Goal: Communication & Community: Answer question/provide support

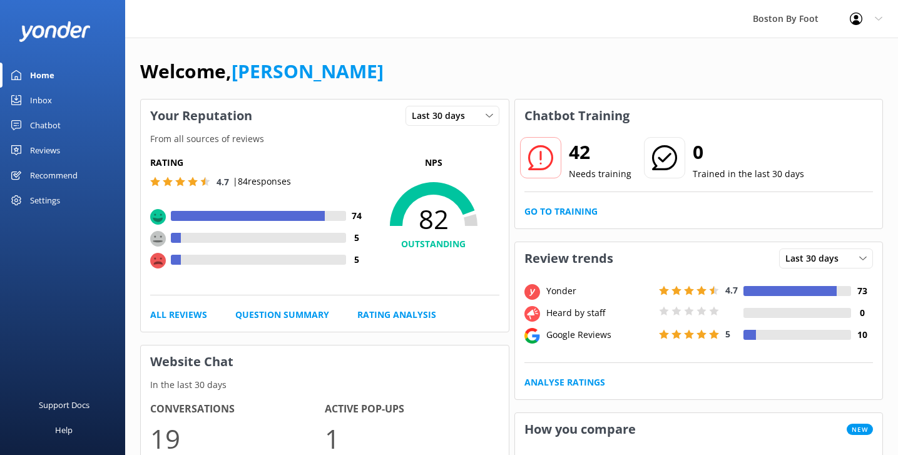
click at [46, 149] on div "Reviews" at bounding box center [45, 150] width 30 height 25
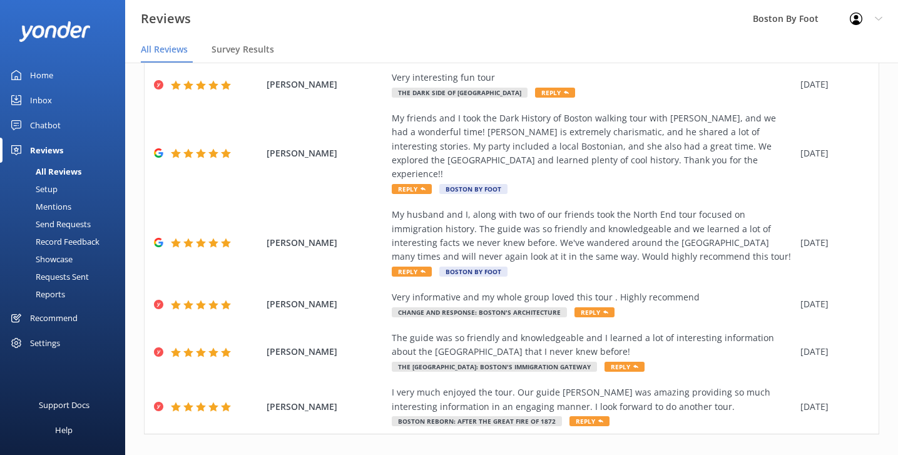
scroll to position [236, 0]
click at [711, 454] on link "4" at bounding box center [712, 461] width 17 height 12
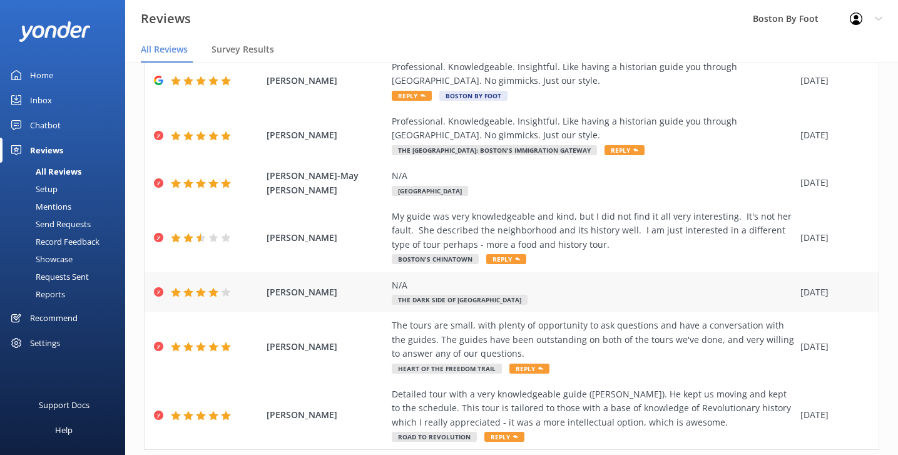
scroll to position [332, 0]
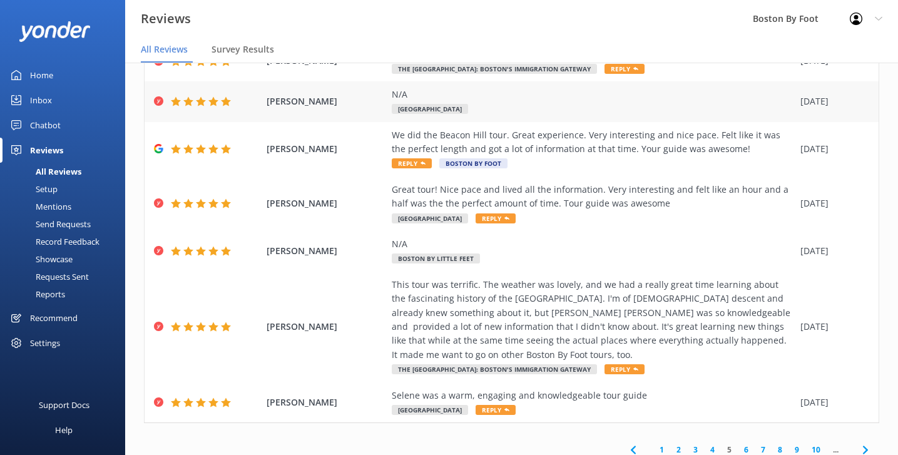
scroll to position [14, 0]
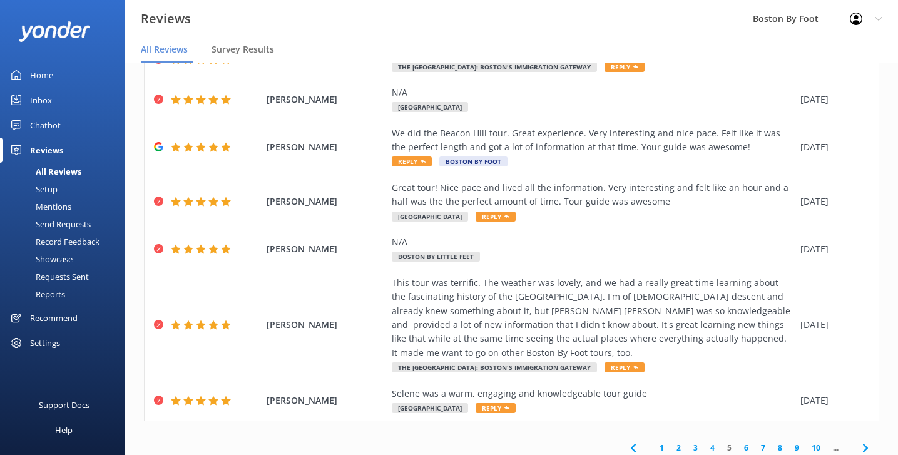
click at [742, 442] on link "6" at bounding box center [746, 448] width 17 height 12
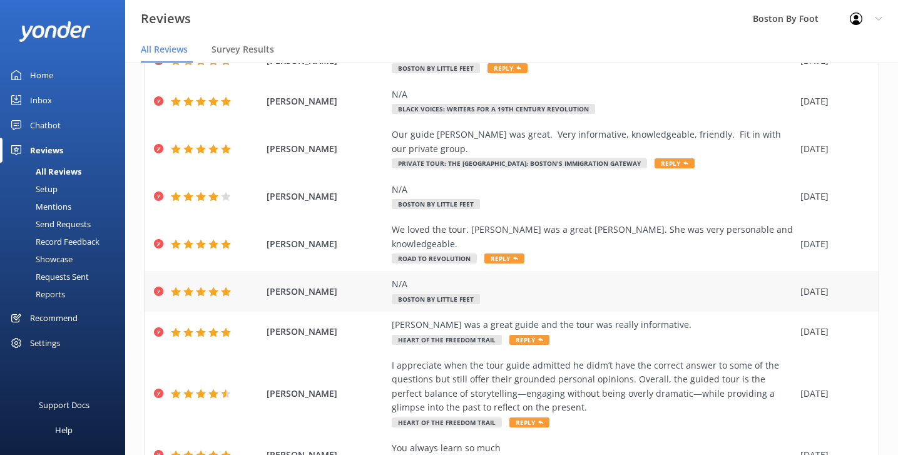
scroll to position [101, 0]
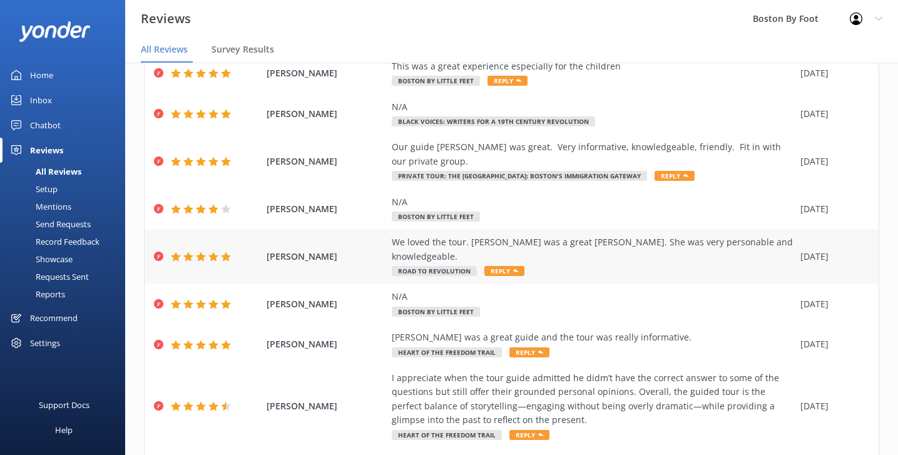
click at [574, 235] on div "We loved the tour. [PERSON_NAME] was a great [PERSON_NAME]. She was very person…" at bounding box center [593, 249] width 402 height 28
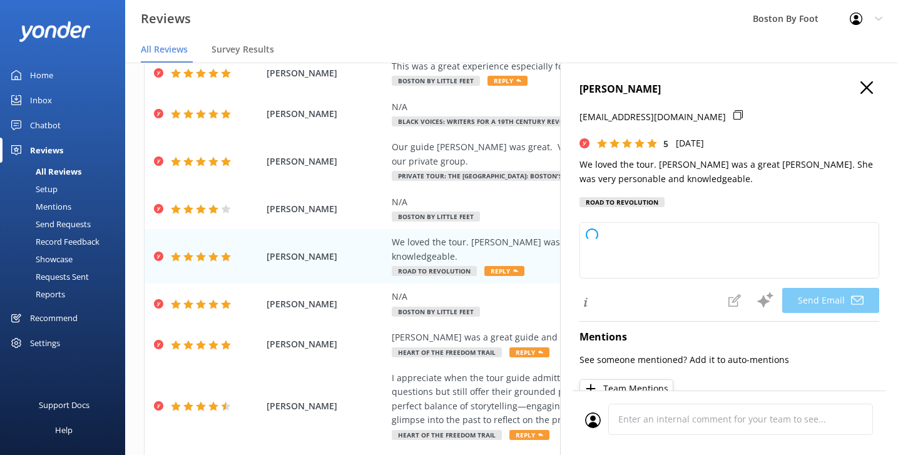
type textarea "Thank you so much for your wonderful review, [PERSON_NAME]! We're thrilled you …"
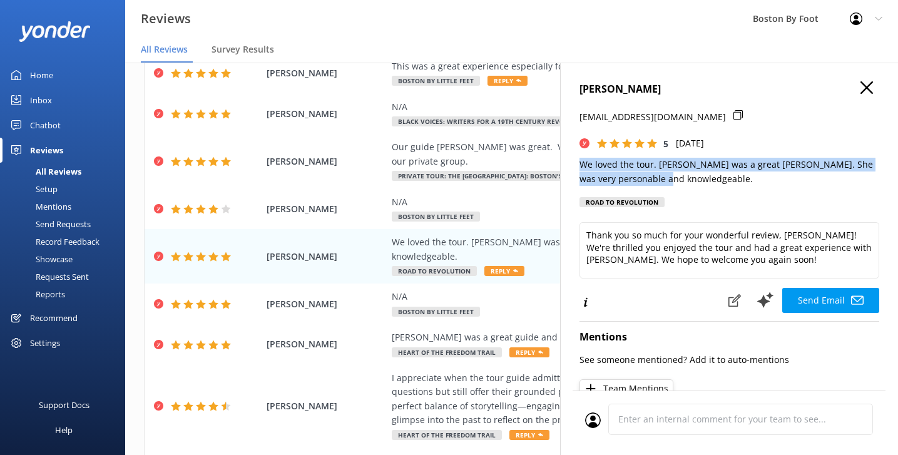
drag, startPoint x: 646, startPoint y: 174, endPoint x: 572, endPoint y: 161, distance: 75.0
click at [572, 161] on div "[PERSON_NAME] [EMAIL_ADDRESS][DOMAIN_NAME] 5 [DATE] We loved the tour. [PERSON_…" at bounding box center [729, 290] width 338 height 455
copy p "We loved the tour. [PERSON_NAME] was a great [PERSON_NAME]. She was very person…"
click at [865, 91] on icon "button" at bounding box center [866, 87] width 13 height 13
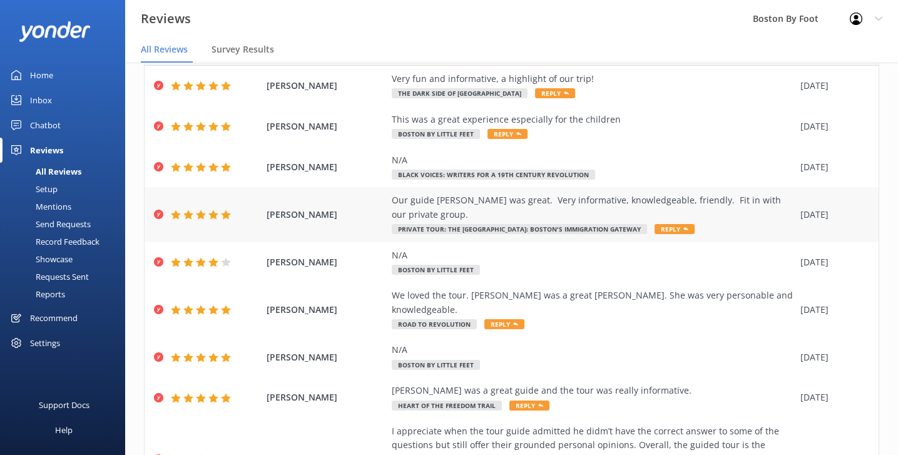
scroll to position [45, 0]
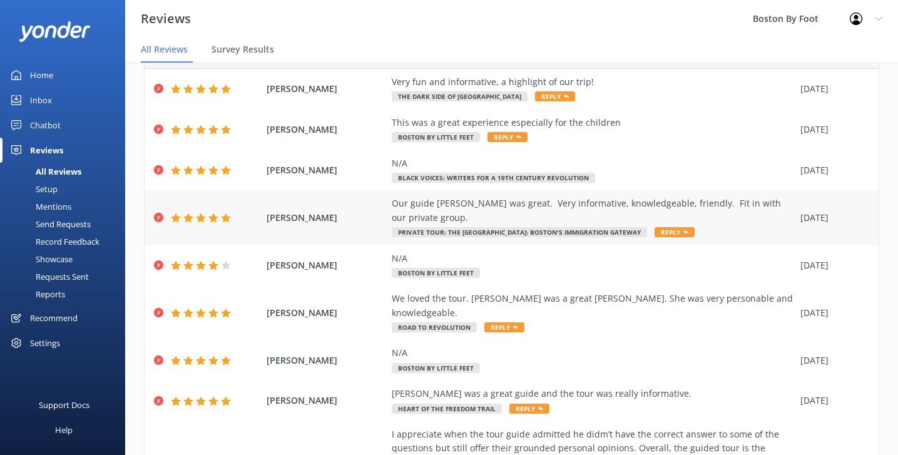
click at [554, 199] on div "Our guide [PERSON_NAME] was great. Very informative, knowledgeable, friendly. F…" at bounding box center [593, 210] width 402 height 28
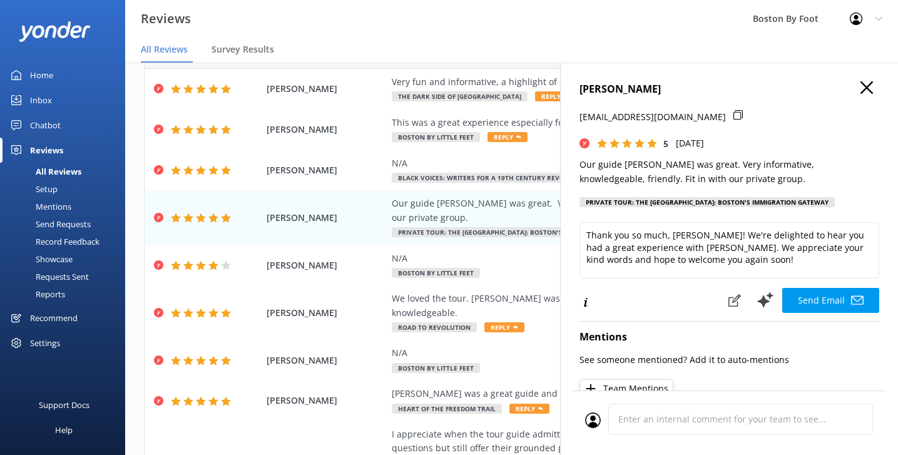
type textarea "Thank you so much, [PERSON_NAME]! We're delighted to hear you had a great exper…"
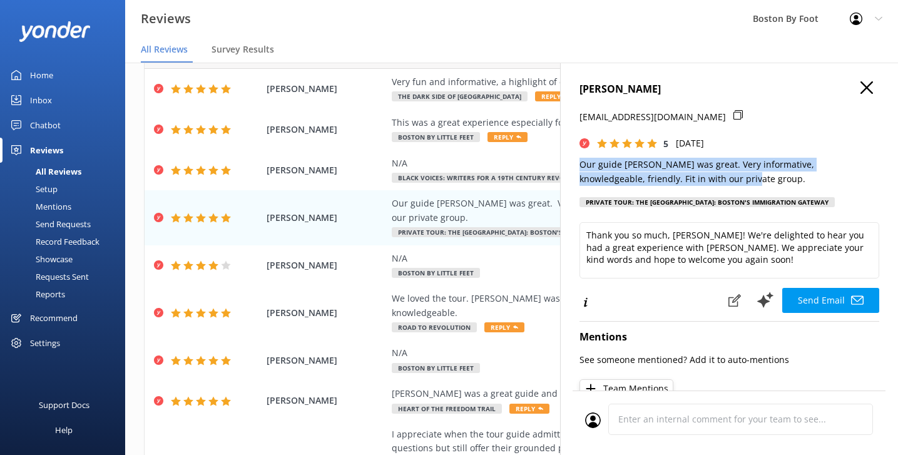
drag, startPoint x: 679, startPoint y: 176, endPoint x: 567, endPoint y: 163, distance: 112.7
click at [567, 163] on div "[PERSON_NAME] [EMAIL_ADDRESS][DOMAIN_NAME] 5 [DATE] Our guide [PERSON_NAME] was…" at bounding box center [729, 290] width 338 height 455
copy p "Our guide [PERSON_NAME] was great. Very informative, knowledgeable, friendly. F…"
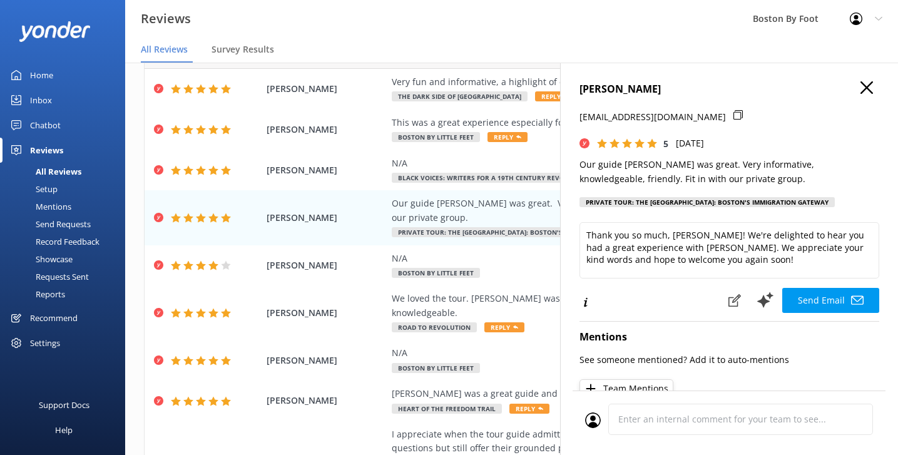
scroll to position [0, 0]
click at [870, 86] on icon "button" at bounding box center [866, 87] width 13 height 13
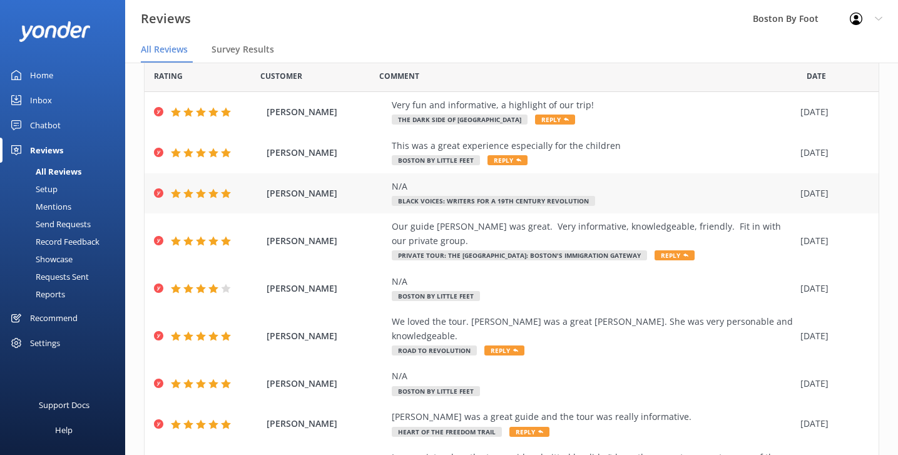
scroll to position [9, 0]
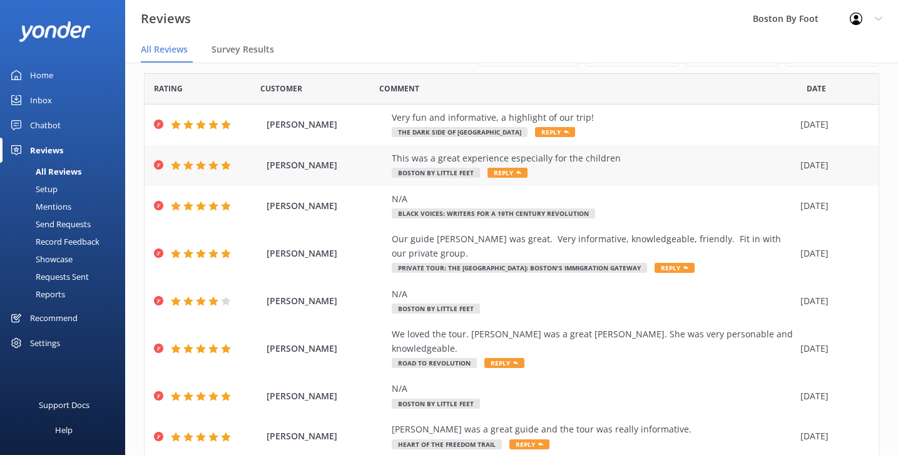
click at [641, 161] on div "This was a great experience especially for the children" at bounding box center [593, 158] width 402 height 14
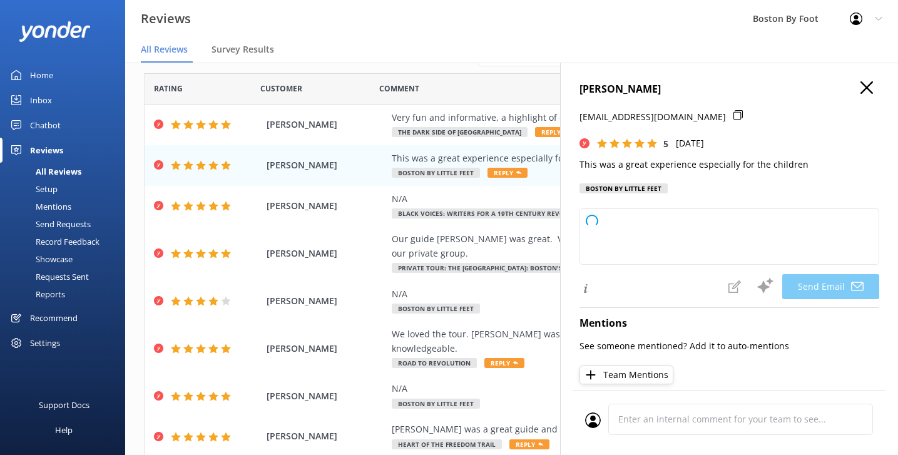
type textarea "Thank you so much for your kind words, [PERSON_NAME]! We're thrilled to hear th…"
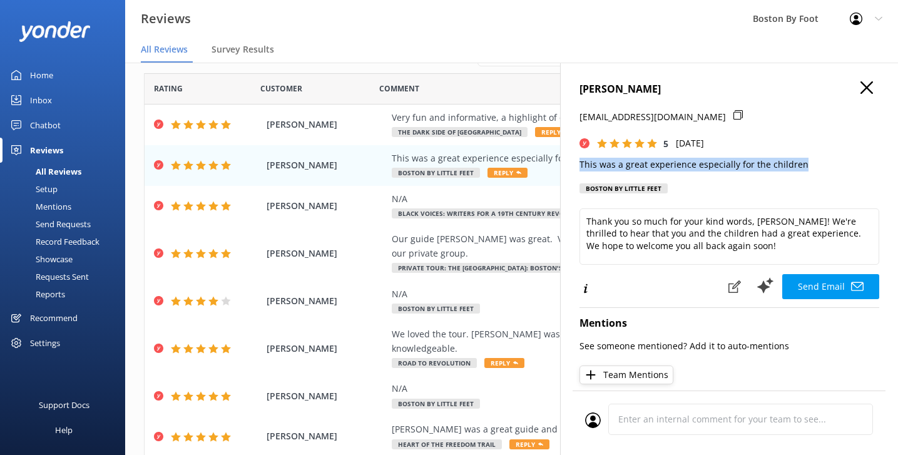
drag, startPoint x: 798, startPoint y: 162, endPoint x: 576, endPoint y: 159, distance: 222.7
click at [576, 159] on div "[PERSON_NAME] [EMAIL_ADDRESS][DOMAIN_NAME] 5 [DATE] This was a great experience…" at bounding box center [729, 290] width 338 height 455
copy p "This was a great experience especially for the children"
click at [866, 83] on icon "button" at bounding box center [866, 87] width 13 height 13
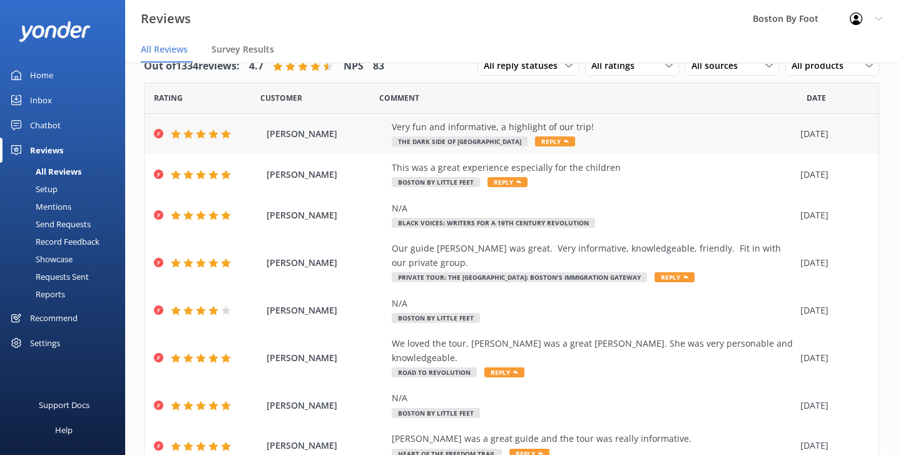
click at [614, 138] on div "Very fun and informative, a highlight of our trip! The Dark Side of Boston Reply" at bounding box center [593, 134] width 402 height 28
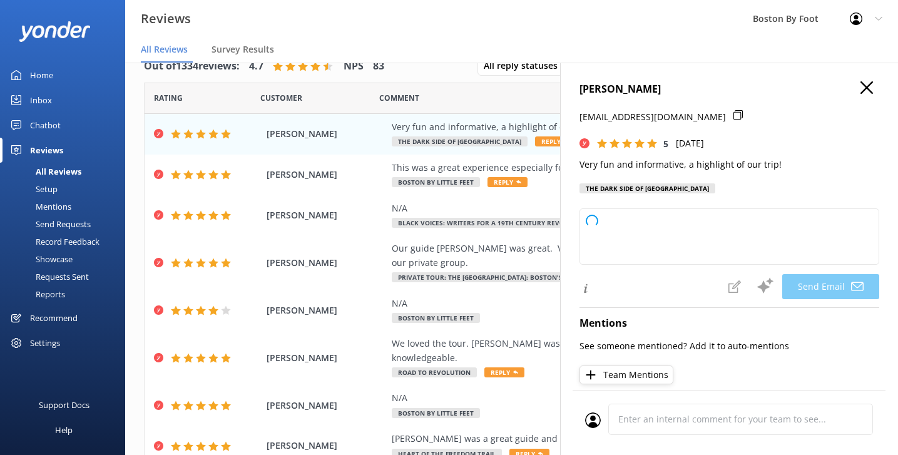
type textarea "Thank you so much, [PERSON_NAME]! We're thrilled to hear you enjoyed your exper…"
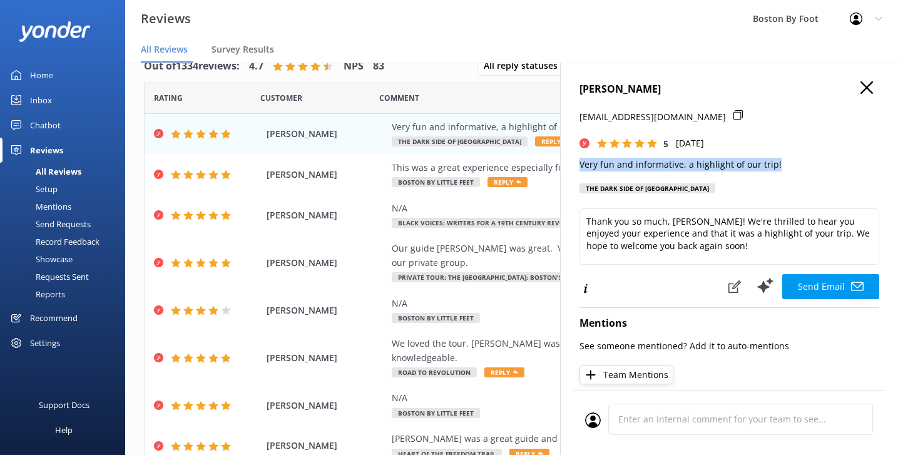
drag, startPoint x: 775, startPoint y: 163, endPoint x: 573, endPoint y: 165, distance: 202.1
click at [573, 165] on div "[PERSON_NAME] [EMAIL_ADDRESS][DOMAIN_NAME] 5 [DATE] Very fun and informative, a…" at bounding box center [729, 290] width 338 height 455
copy p "Very fun and informative, a highlight of our trip!"
click at [865, 89] on use "button" at bounding box center [866, 87] width 13 height 13
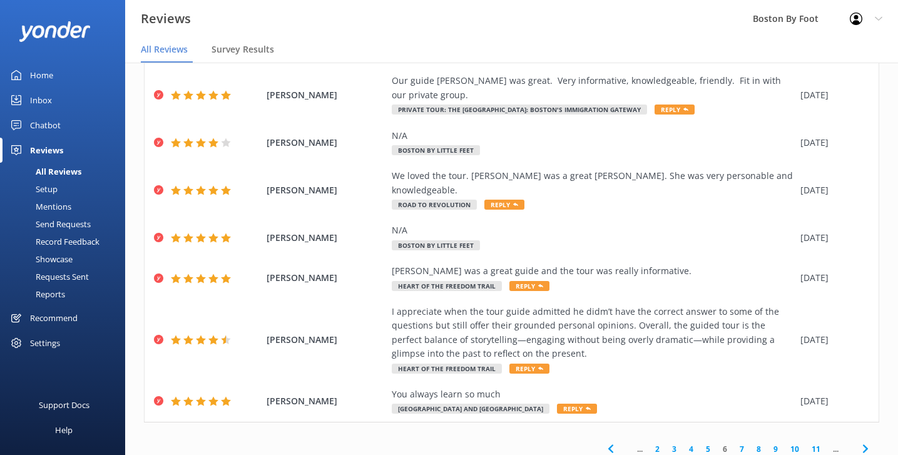
scroll to position [167, 0]
click at [709, 444] on link "5" at bounding box center [707, 450] width 17 height 12
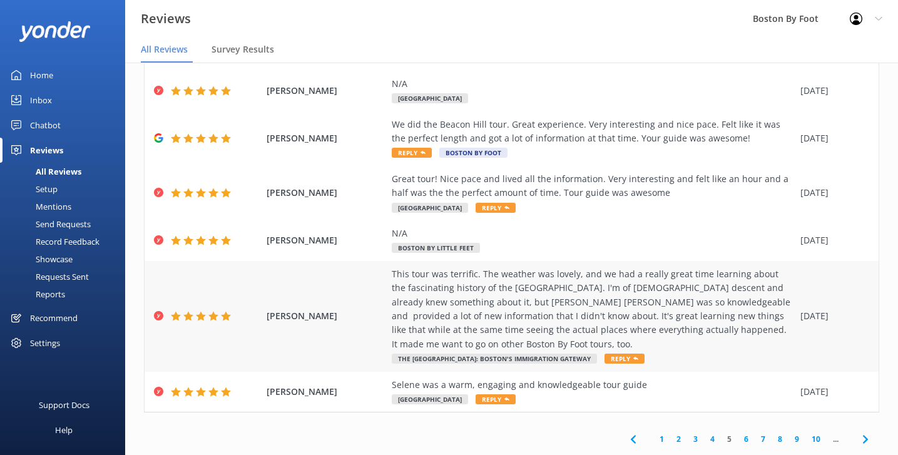
scroll to position [235, 0]
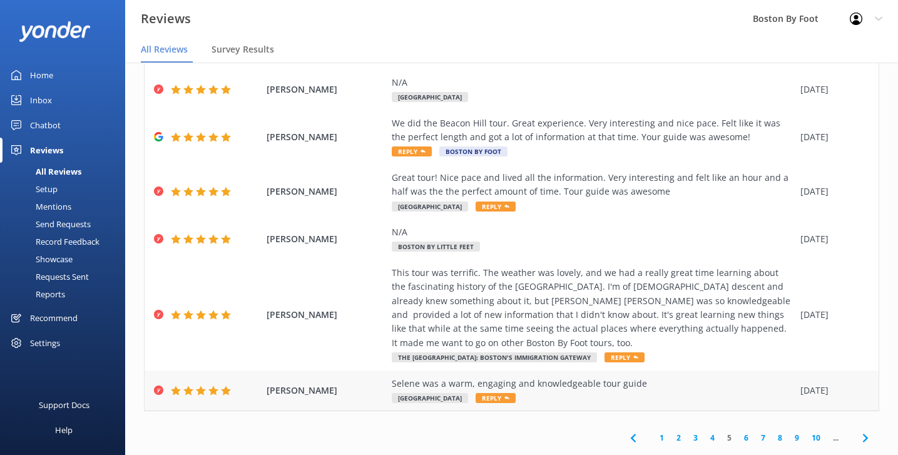
click at [554, 377] on div "Selene was a warm, engaging and knowledgeable tour guide" at bounding box center [593, 384] width 402 height 14
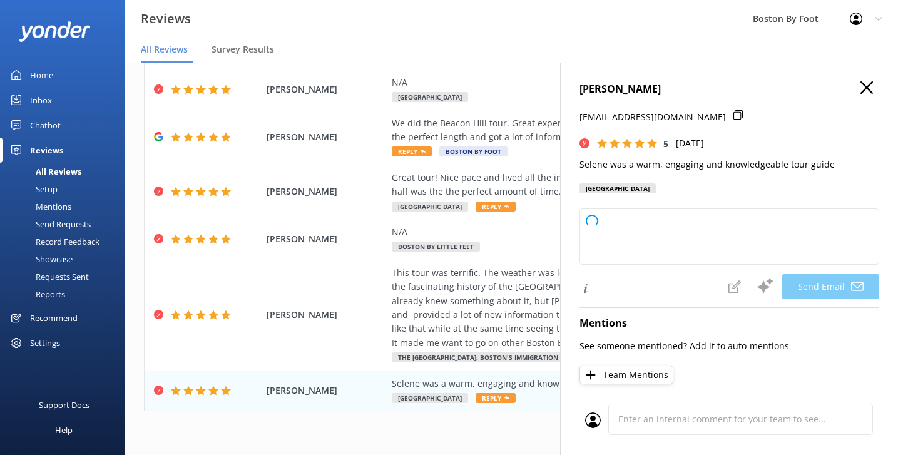
type textarea "Thank you so much for your wonderful feedback, [PERSON_NAME]! We're delighted t…"
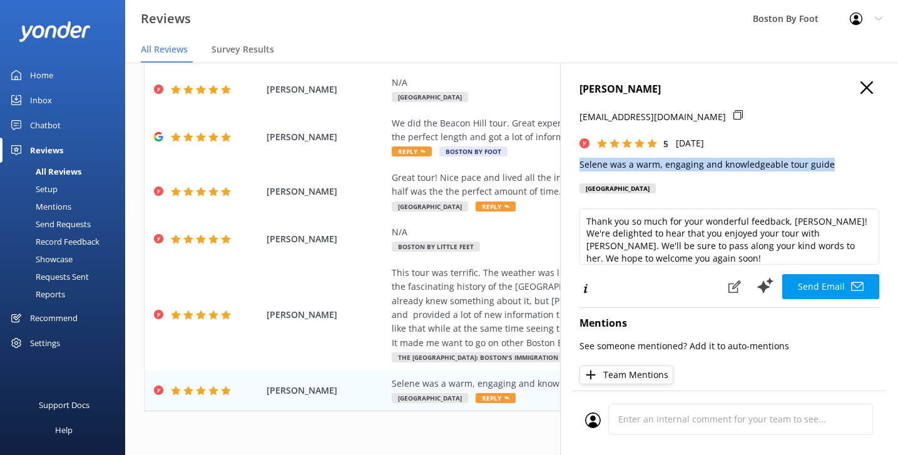
drag, startPoint x: 840, startPoint y: 162, endPoint x: 584, endPoint y: 152, distance: 256.1
click at [584, 152] on div "[PERSON_NAME] [EMAIL_ADDRESS][DOMAIN_NAME] 5 [DATE] Selene was a warm, engaging…" at bounding box center [729, 140] width 300 height 119
copy p "Selene was a warm, engaging and knowledgeable tour guide"
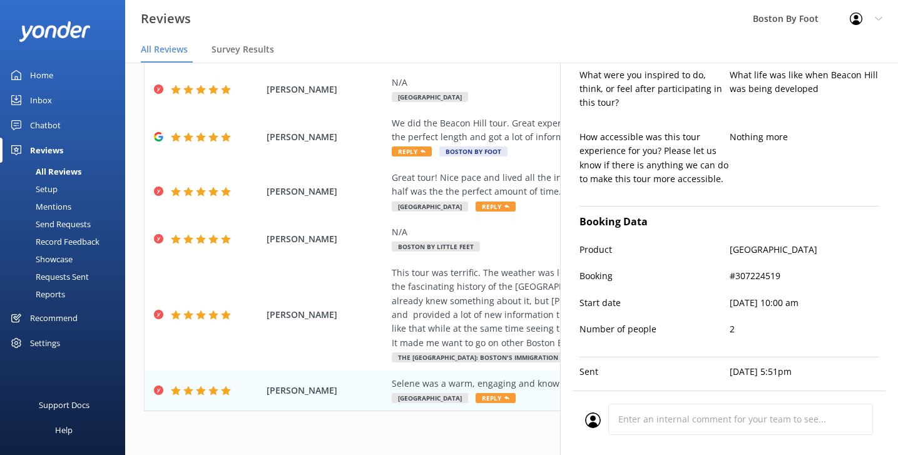
scroll to position [457, 0]
click at [457, 303] on div "This tour was terrific. The weather was lovely, and we had a really great time …" at bounding box center [593, 308] width 402 height 84
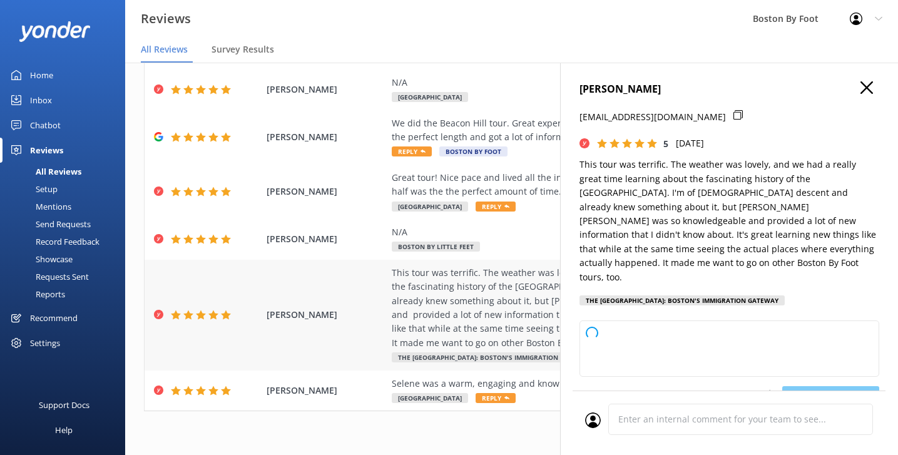
type textarea "Thank you so much, [PERSON_NAME]! We’re thrilled to hear you enjoyed the North …"
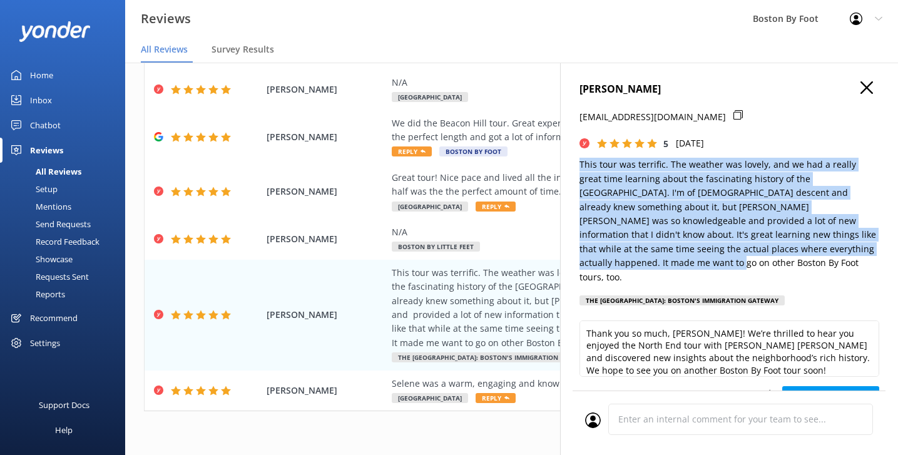
drag, startPoint x: 773, startPoint y: 247, endPoint x: 562, endPoint y: 168, distance: 225.1
click at [562, 168] on div "[PERSON_NAME] [EMAIL_ADDRESS][DOMAIN_NAME] 5 [DATE] This tour was terrific. The…" at bounding box center [729, 290] width 338 height 455
copy p "This tour was terrific. The weather was lovely, and we had a really great time …"
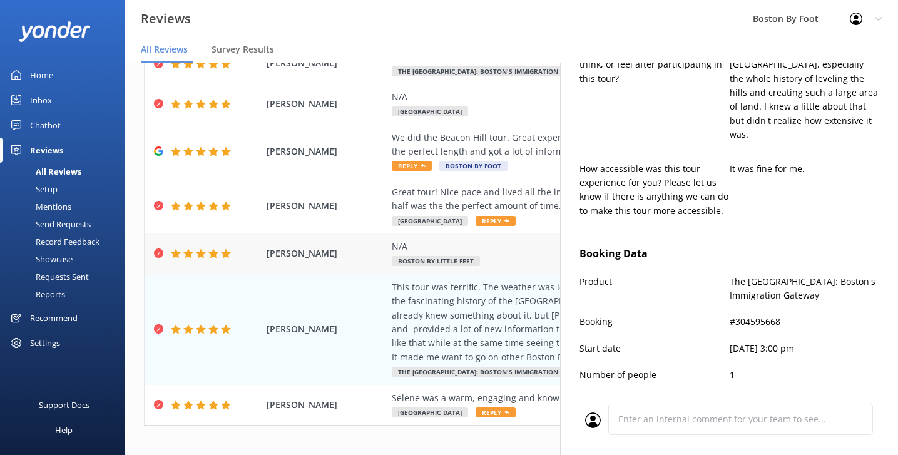
scroll to position [214, 0]
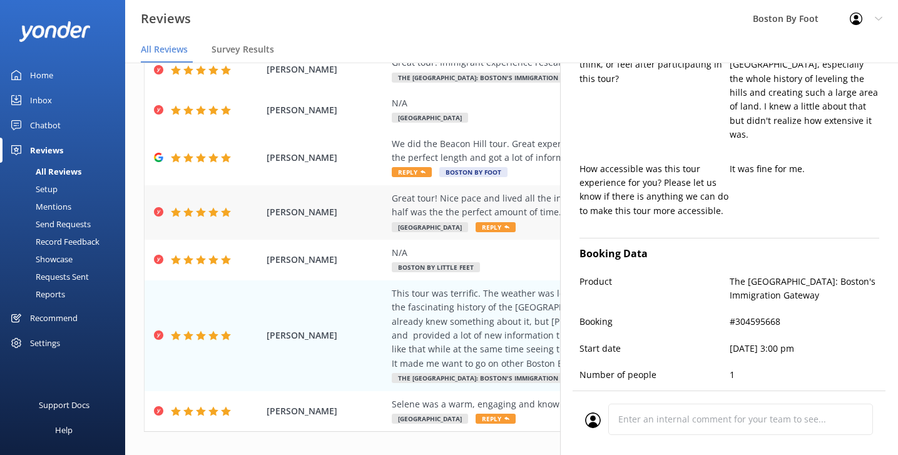
click at [492, 196] on div "Great tour! Nice pace and lived all the information. Very interesting and felt …" at bounding box center [593, 205] width 402 height 28
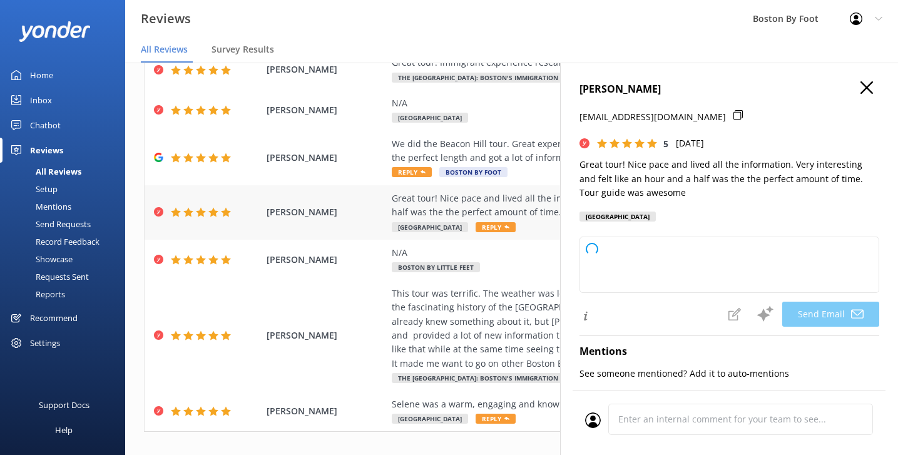
type textarea "Thank you so much, [PERSON_NAME]! We're thrilled to hear you enjoyed the tour a…"
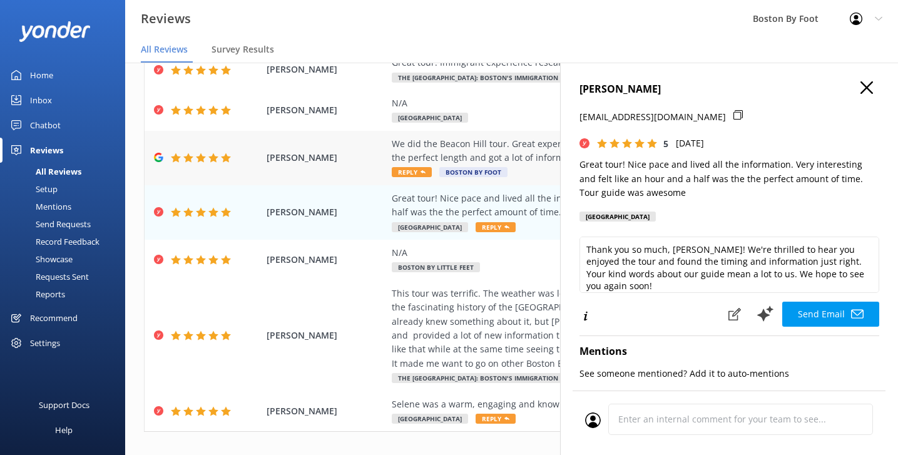
click at [511, 148] on div "We did the Beacon Hill tour. Great experience. Very interesting and nice pace. …" at bounding box center [593, 151] width 402 height 28
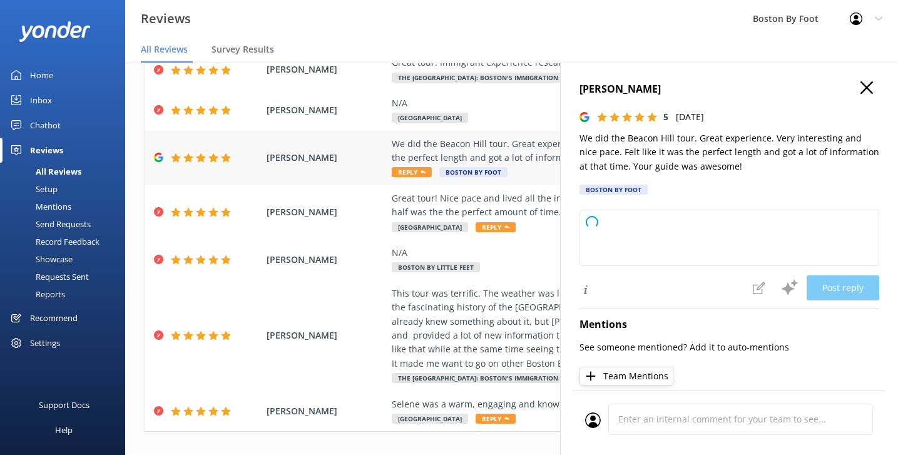
type textarea "Thank you so much for your wonderful review! We’re thrilled to hear you enjoyed…"
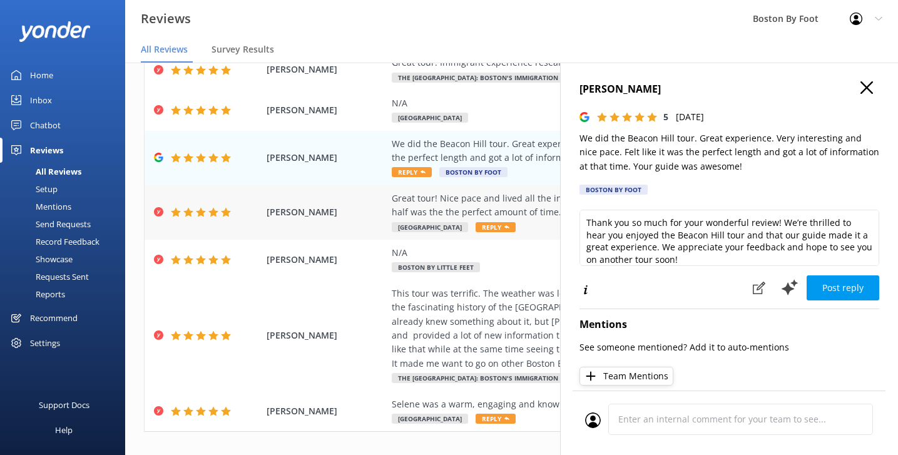
click at [529, 198] on div "Great tour! Nice pace and lived all the information. Very interesting and felt …" at bounding box center [593, 205] width 402 height 28
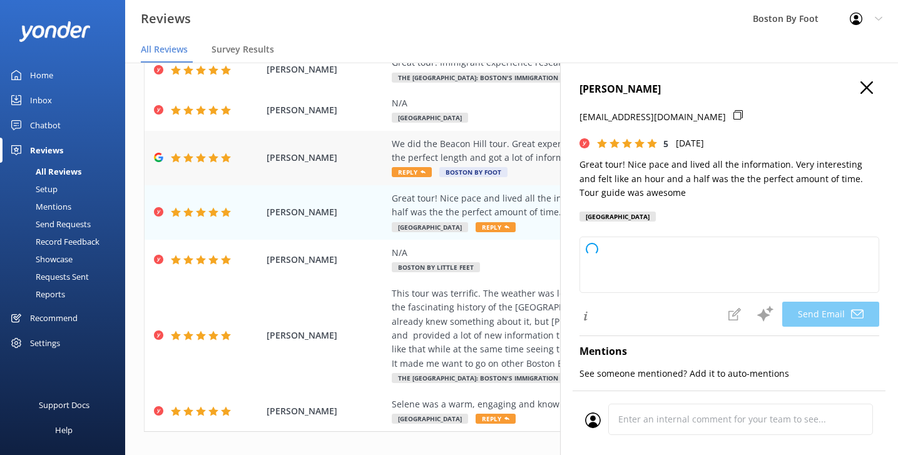
click at [531, 152] on div "We did the Beacon Hill tour. Great experience. Very interesting and nice pace. …" at bounding box center [593, 151] width 402 height 28
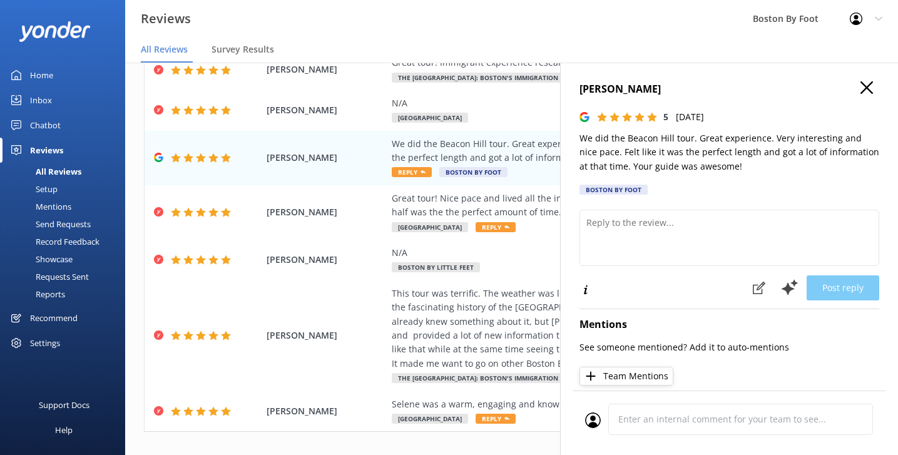
type textarea "Thank you so much for your wonderful feedback! We're thrilled to hear you enjoy…"
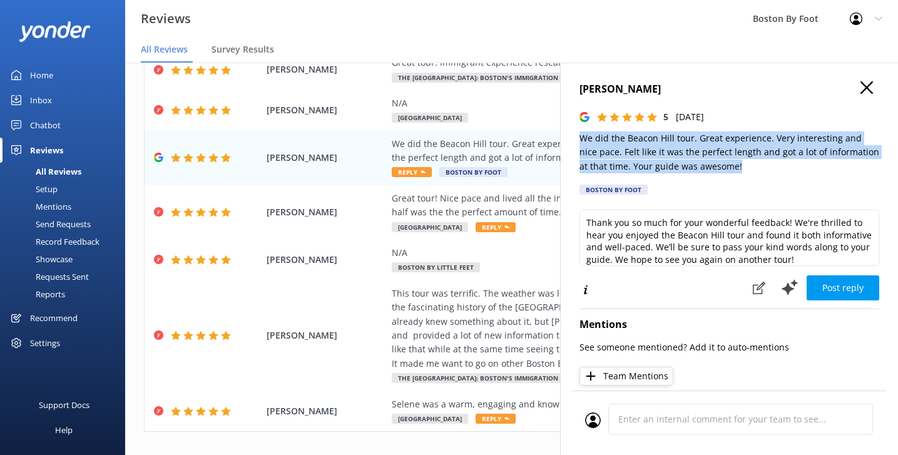
drag, startPoint x: 714, startPoint y: 165, endPoint x: 587, endPoint y: 130, distance: 131.0
click at [587, 130] on div "[PERSON_NAME] 5 [DATE] We did the Beacon Hill tour. Great experience. Very inte…" at bounding box center [729, 141] width 300 height 121
copy p "We did the Beacon Hill tour. Great experience. Very interesting and nice pace. …"
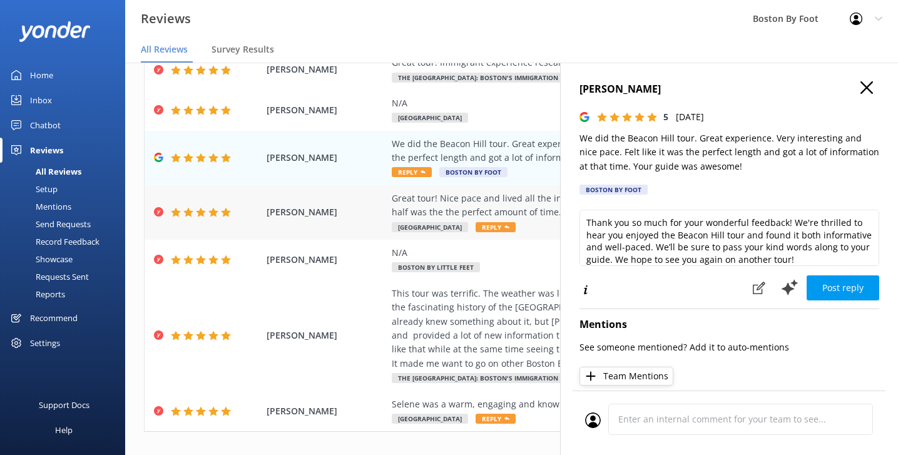
click at [519, 206] on div "Great tour! Nice pace and lived all the information. Very interesting and felt …" at bounding box center [593, 205] width 402 height 28
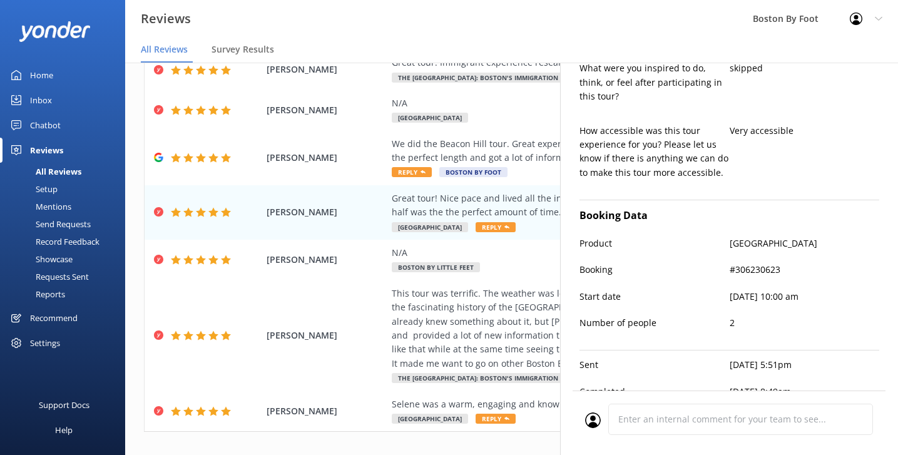
scroll to position [484, 0]
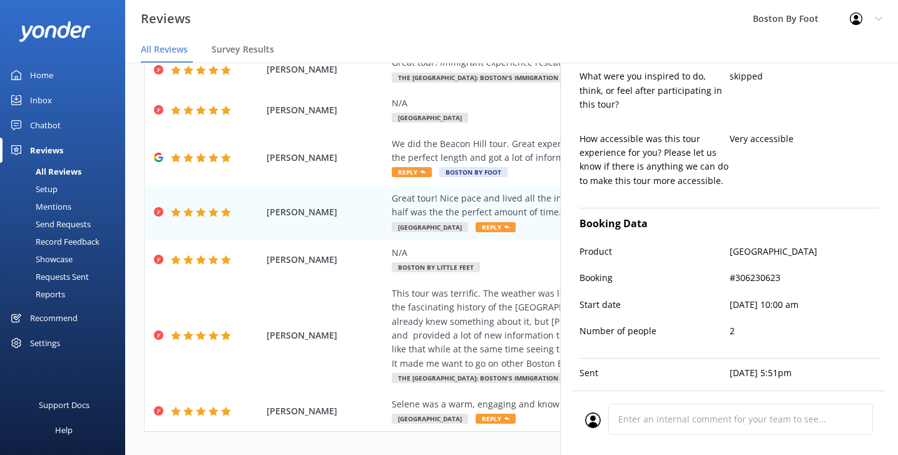
type textarea "Thank you so much, [PERSON_NAME]! We're thrilled to hear you enjoyed the tour a…"
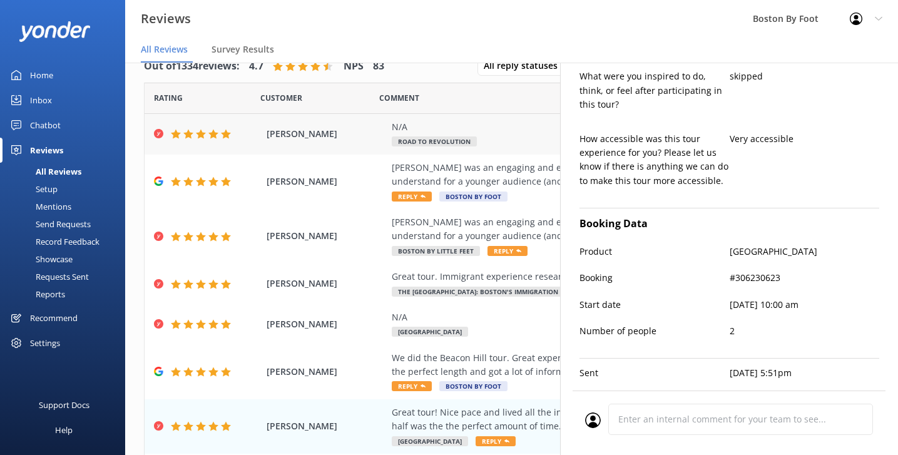
scroll to position [0, 0]
click at [463, 277] on div "Great tour. Immigrant experience research was fantastic." at bounding box center [593, 277] width 402 height 14
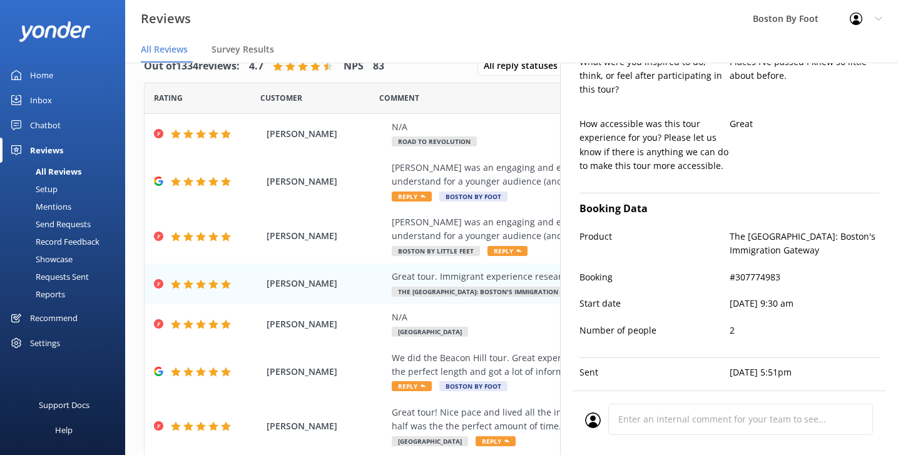
scroll to position [470, 0]
type textarea "Thank you so much, [PERSON_NAME]! We're delighted you enjoyed the tour and foun…"
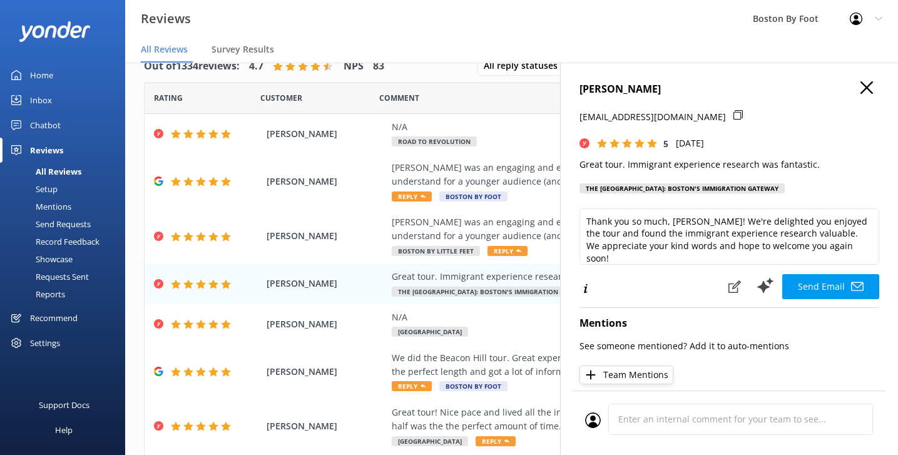
scroll to position [0, 0]
drag, startPoint x: 823, startPoint y: 164, endPoint x: 574, endPoint y: 166, distance: 249.6
click at [574, 166] on div "[PERSON_NAME] [EMAIL_ADDRESS][DOMAIN_NAME] 5 [DATE] Great tour. Immigrant exper…" at bounding box center [729, 290] width 338 height 455
copy p "Great tour. Immigrant experience research was fantastic."
click at [349, 229] on span "[PERSON_NAME]" at bounding box center [325, 236] width 119 height 14
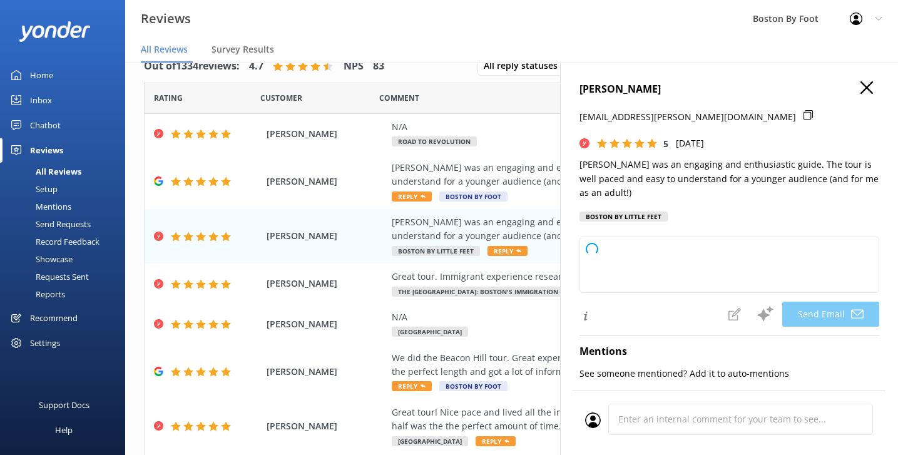
type textarea "Thank you so much for your wonderful review, [PERSON_NAME]! We're delighted to …"
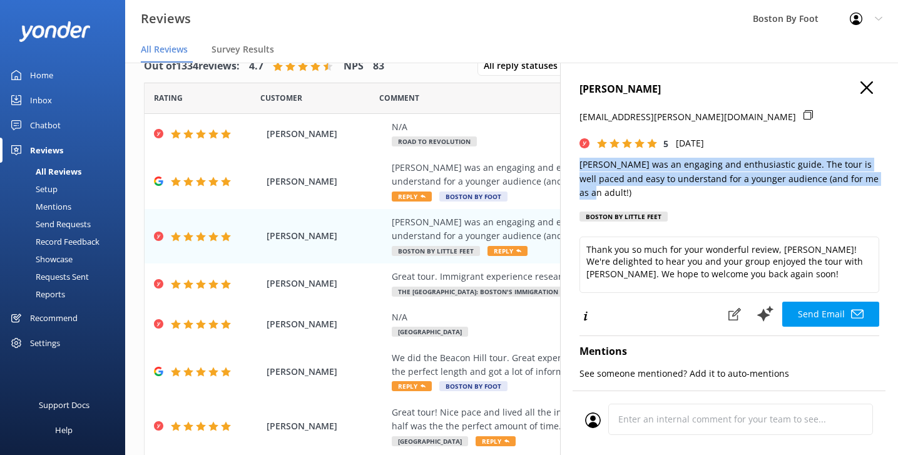
drag, startPoint x: 860, startPoint y: 177, endPoint x: 576, endPoint y: 161, distance: 284.4
click at [576, 161] on div "[PERSON_NAME] [EMAIL_ADDRESS][PERSON_NAME][DOMAIN_NAME] 5 [DATE] [PERSON_NAME] …" at bounding box center [729, 290] width 338 height 455
copy p "[PERSON_NAME] was an engaging and enthusiastic guide. The tour is well paced an…"
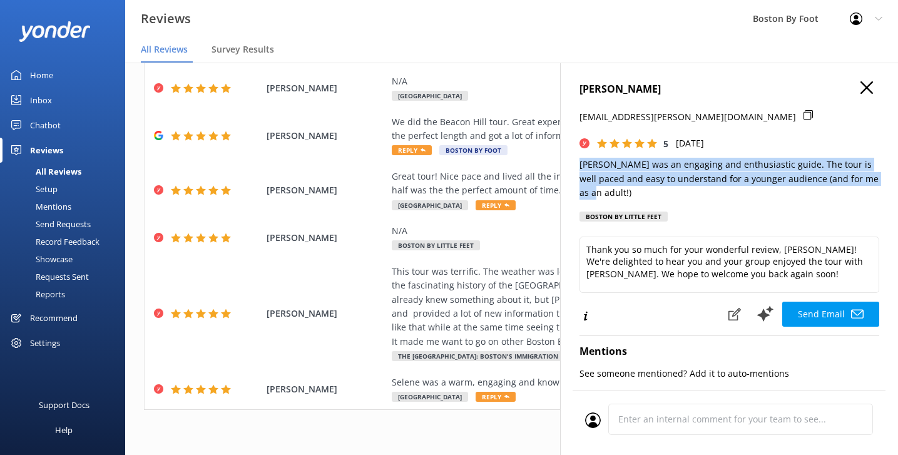
click at [868, 90] on icon "button" at bounding box center [866, 87] width 13 height 13
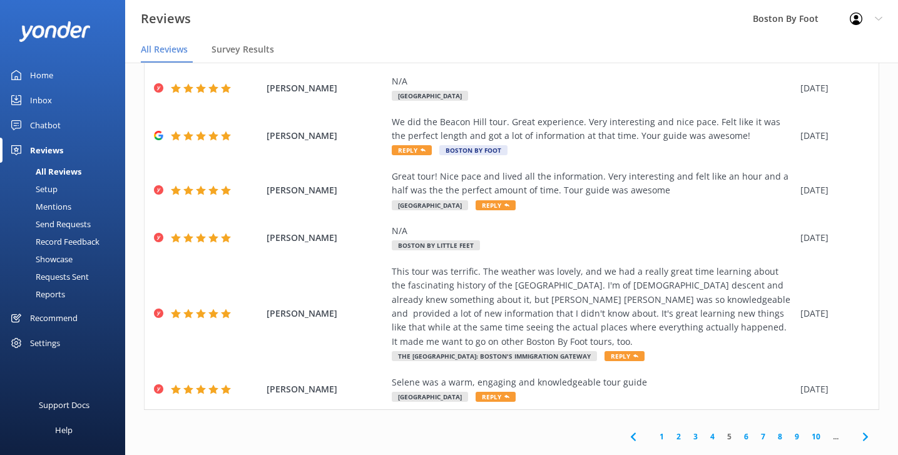
click at [712, 430] on link "4" at bounding box center [712, 436] width 17 height 12
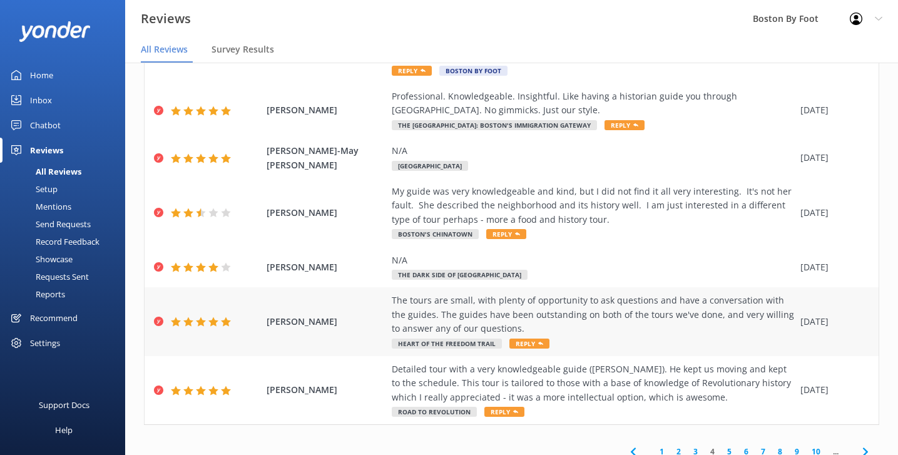
scroll to position [332, 0]
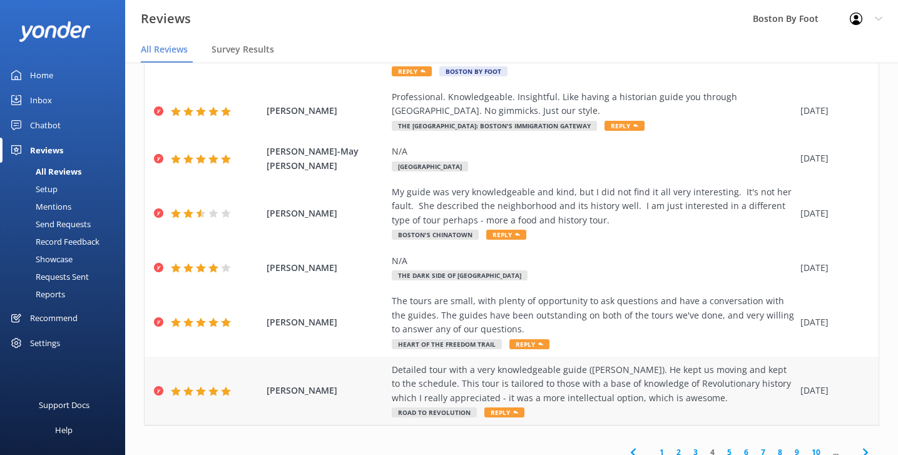
click at [621, 363] on div "Detailed tour with a very knowledgeable guide ([PERSON_NAME]). He kept us movin…" at bounding box center [593, 384] width 402 height 42
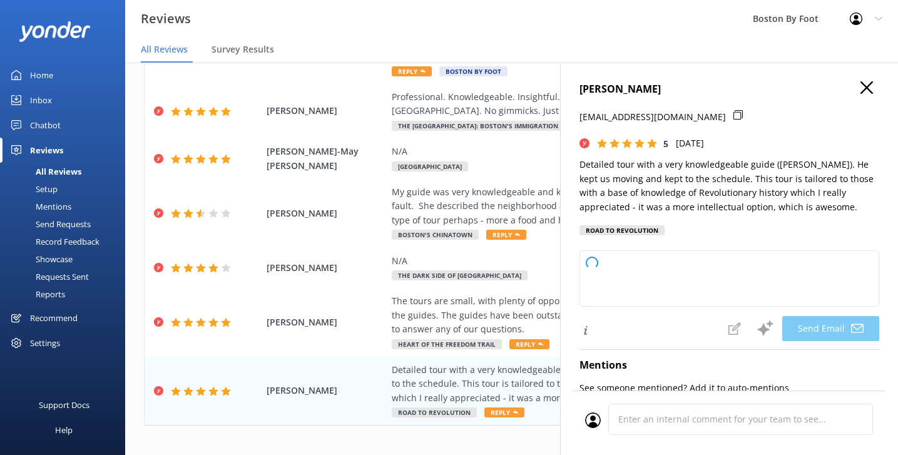
type textarea "Thank you so much, [PERSON_NAME]! We're thrilled to hear you enjoyed [PERSON_NA…"
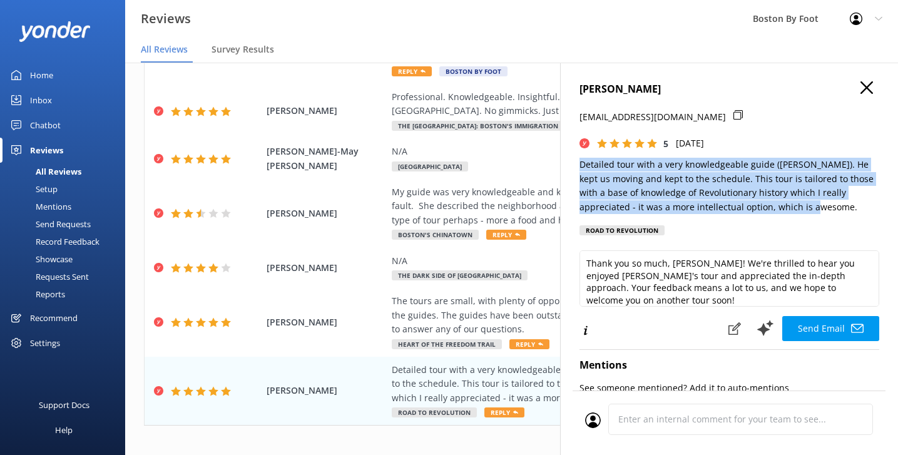
drag, startPoint x: 788, startPoint y: 204, endPoint x: 572, endPoint y: 160, distance: 219.6
click at [572, 160] on div "[PERSON_NAME] [EMAIL_ADDRESS][DOMAIN_NAME] 5 [DATE] Detailed tour with a very k…" at bounding box center [729, 290] width 338 height 455
copy p "Detailed tour with a very knowledgeable guide ([PERSON_NAME]). He kept us movin…"
click at [865, 85] on icon "button" at bounding box center [866, 87] width 13 height 13
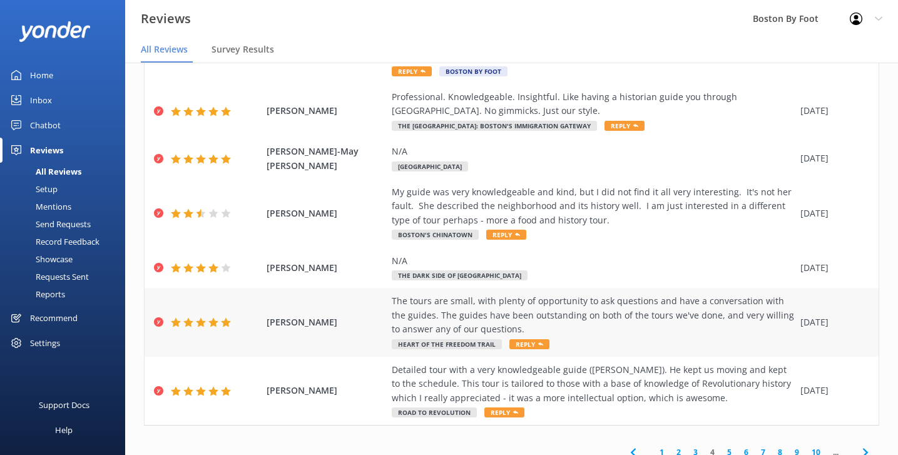
click at [672, 294] on div "The tours are small, with plenty of opportunity to ask questions and have a con…" at bounding box center [593, 315] width 402 height 42
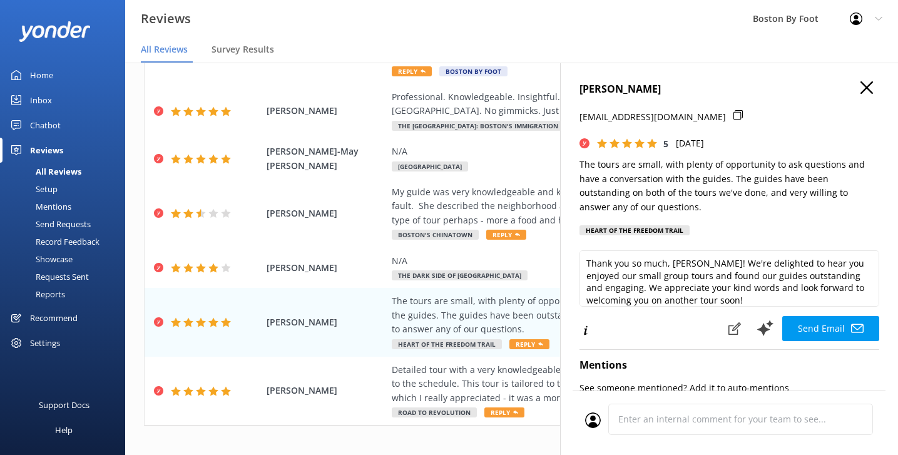
type textarea "Thank you so much, [PERSON_NAME]! We're delighted to hear you enjoyed our small…"
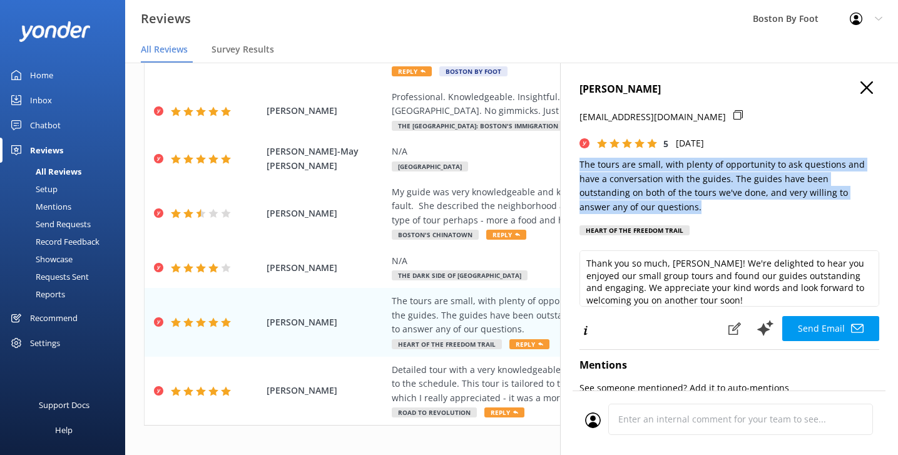
drag, startPoint x: 629, startPoint y: 204, endPoint x: 576, endPoint y: 165, distance: 66.3
click at [576, 165] on div "[PERSON_NAME] [PERSON_NAME][EMAIL_ADDRESS][DOMAIN_NAME] 5 [DATE] The tours are …" at bounding box center [729, 290] width 338 height 455
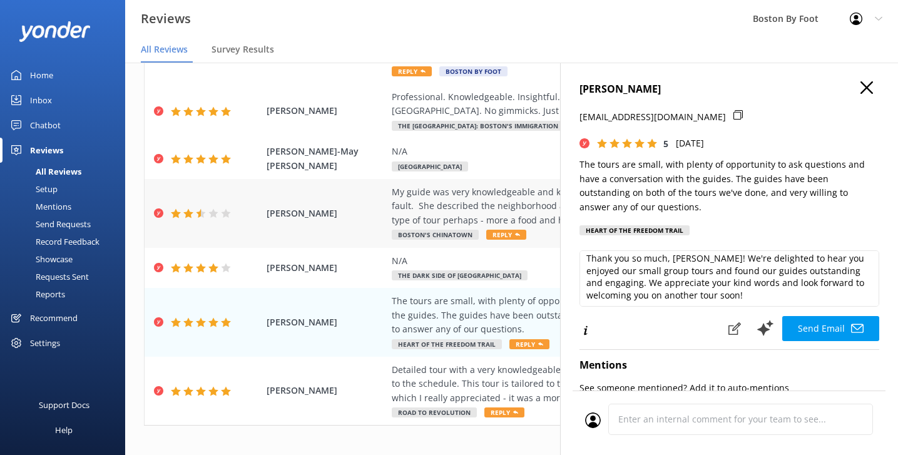
click at [447, 185] on div "My guide was very knowledgeable and kind, but I did not find it all very intere…" at bounding box center [593, 206] width 402 height 42
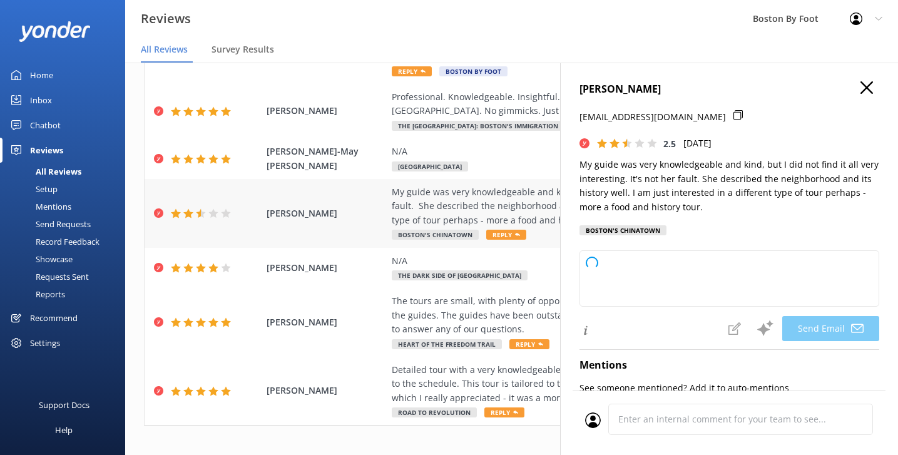
type textarea "Hi [PERSON_NAME], thank you for your honest feedback and kind words about your …"
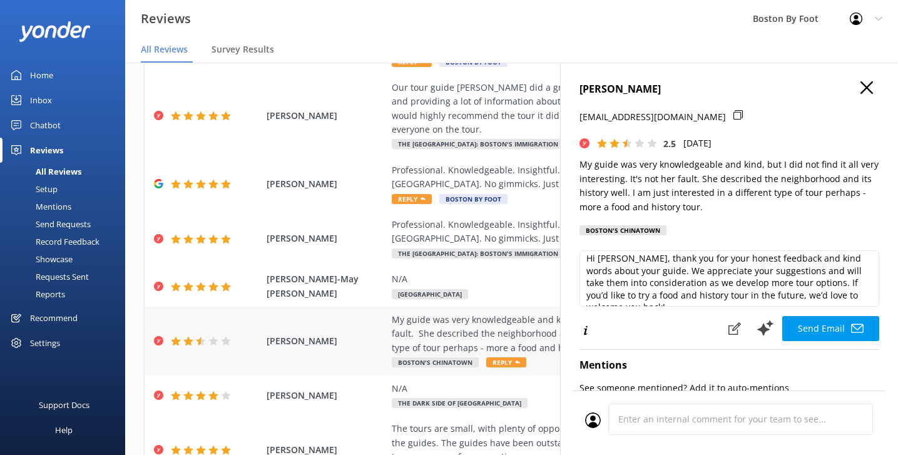
scroll to position [226, 0]
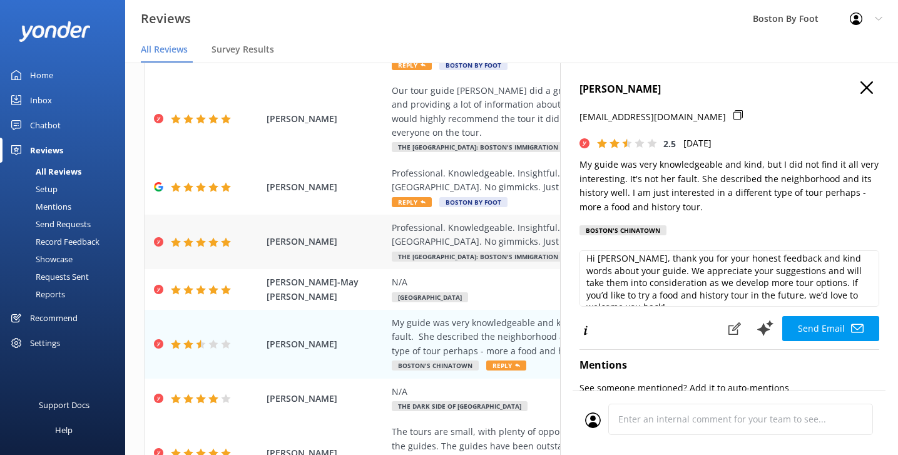
click at [489, 221] on div "Professional. Knowledgeable. Insightful. Like having a historian guide you thro…" at bounding box center [593, 235] width 402 height 28
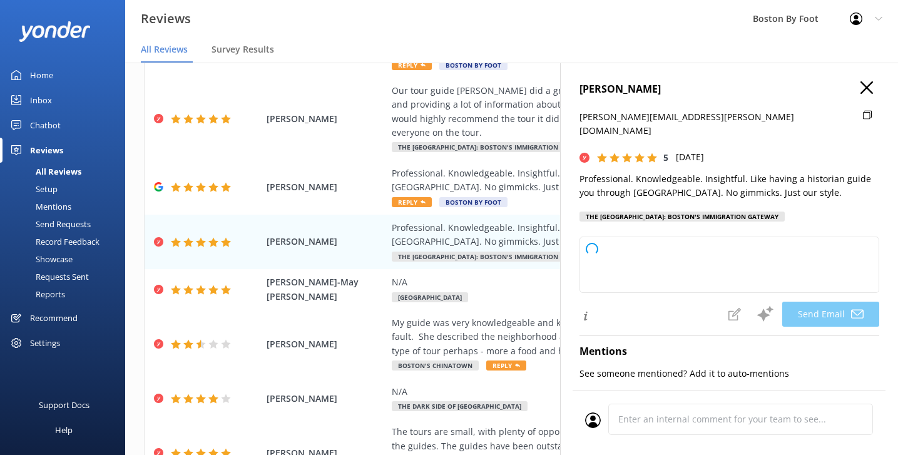
type textarea "Thank you so much, [PERSON_NAME]! We're thrilled to hear you enjoyed your exper…"
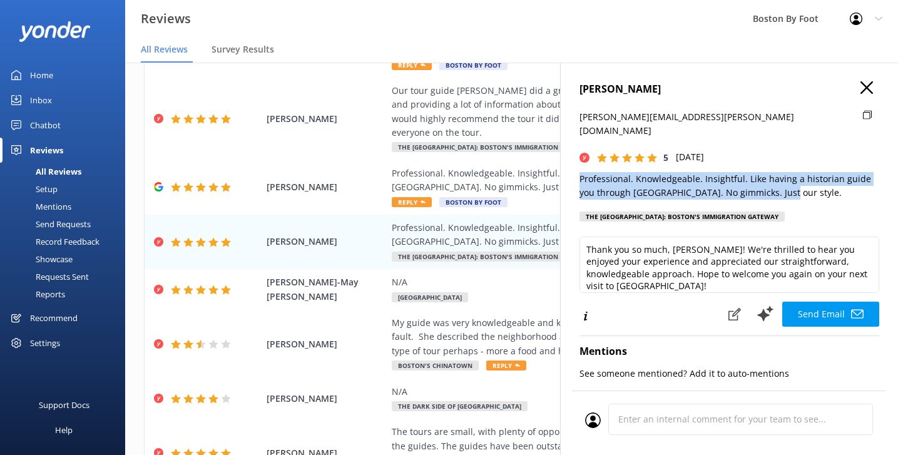
drag, startPoint x: 764, startPoint y: 175, endPoint x: 576, endPoint y: 158, distance: 189.0
click at [576, 158] on div "[PERSON_NAME] [PERSON_NAME][EMAIL_ADDRESS][PERSON_NAME][DOMAIN_NAME] 5 [DATE] P…" at bounding box center [729, 290] width 338 height 455
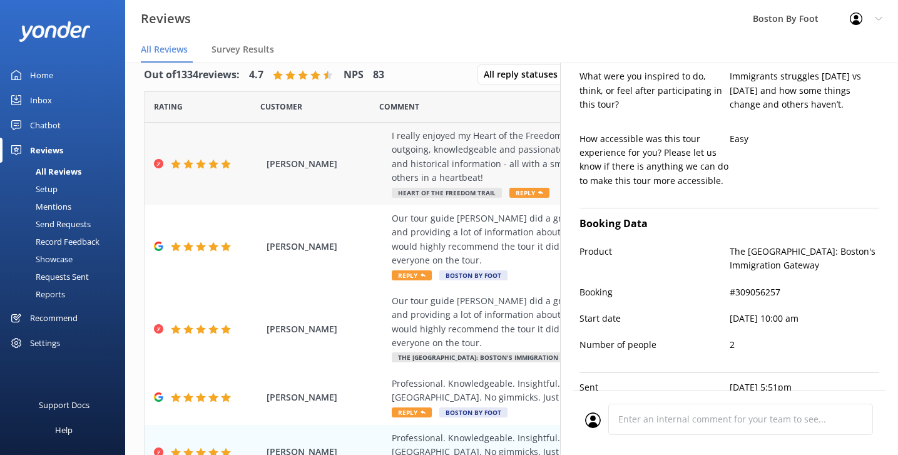
scroll to position [0, 0]
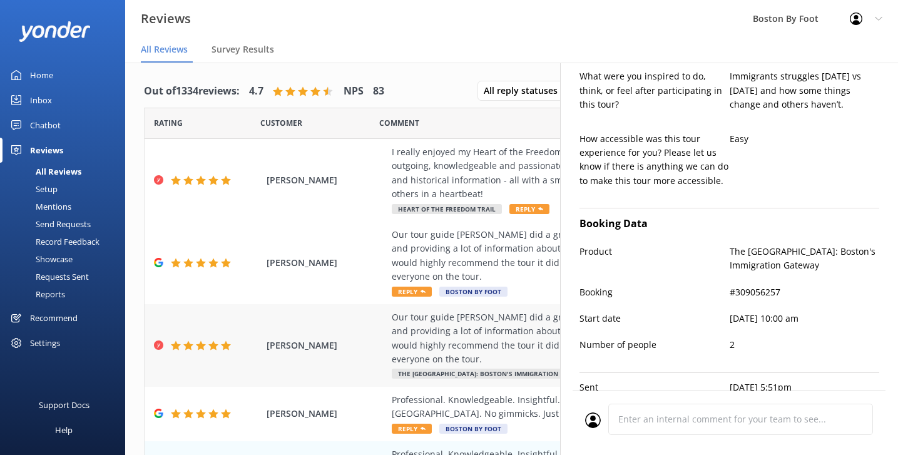
click at [479, 310] on div "Our tour guide [PERSON_NAME] did a great job touring us around the [GEOGRAPHIC_…" at bounding box center [593, 338] width 402 height 56
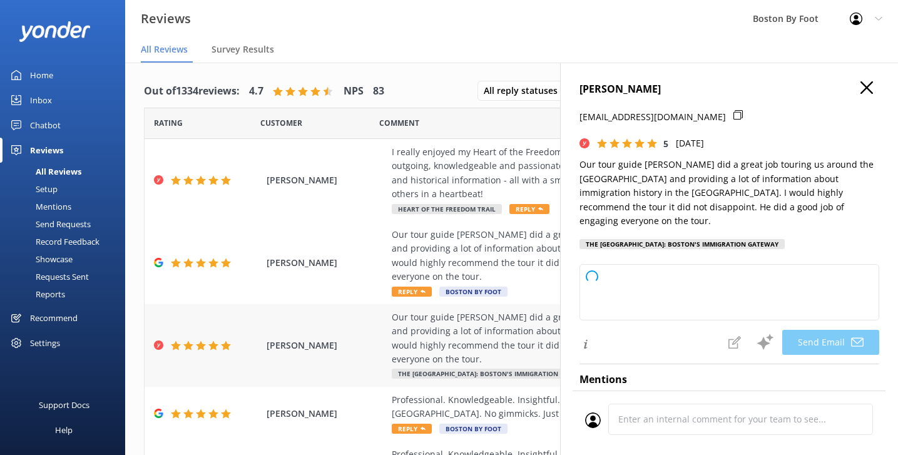
type textarea "Thank you so much for your wonderful review, [PERSON_NAME]! We're delighted to …"
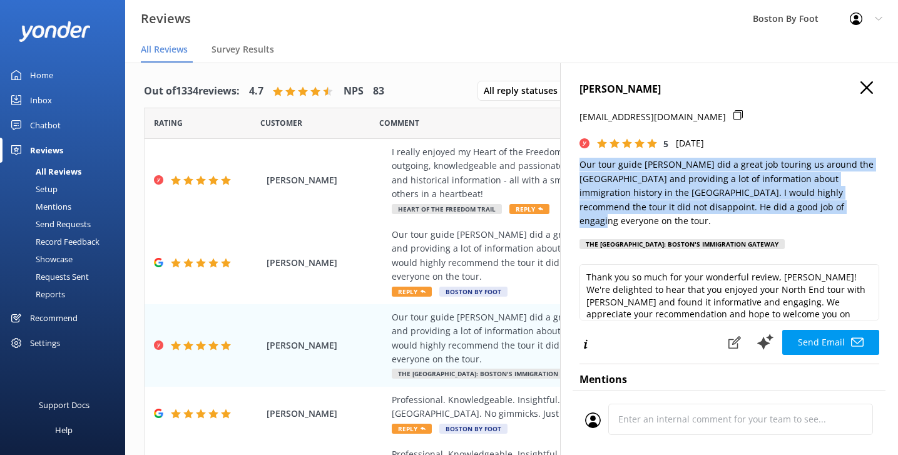
drag, startPoint x: 761, startPoint y: 205, endPoint x: 571, endPoint y: 168, distance: 194.2
click at [571, 168] on div "[PERSON_NAME] [EMAIL_ADDRESS][DOMAIN_NAME] 5 [DATE] Our tour guide [PERSON_NAME…" at bounding box center [729, 290] width 338 height 455
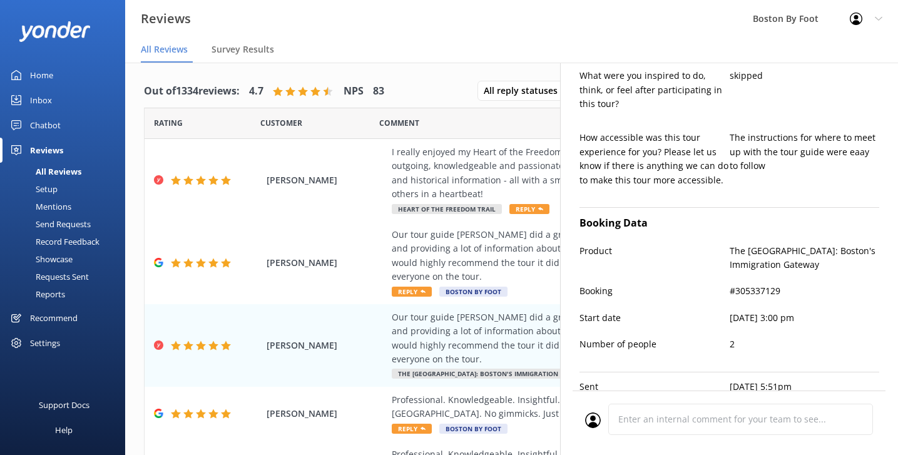
scroll to position [512, 0]
click at [410, 180] on div "I really enjoyed my Heart of the Freedom Trail tour. [PERSON_NAME], our tour gu…" at bounding box center [593, 173] width 402 height 56
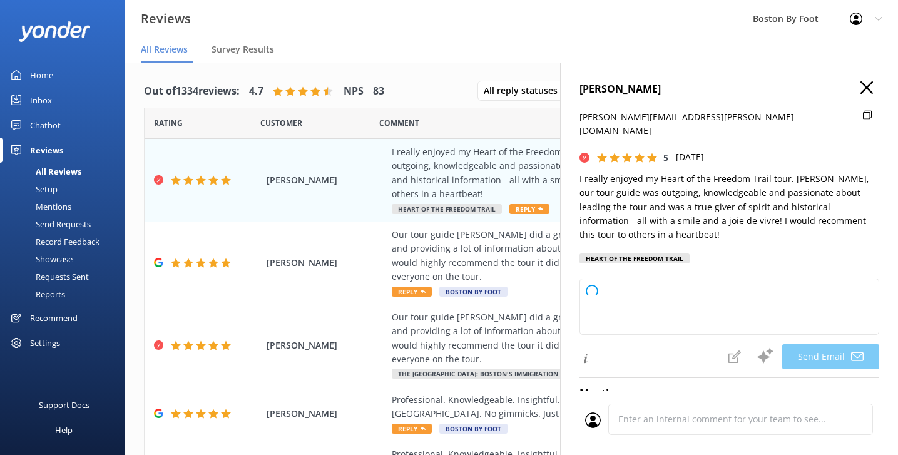
type textarea "Thank you so much for your wonderful review, [PERSON_NAME]! We're delighted to …"
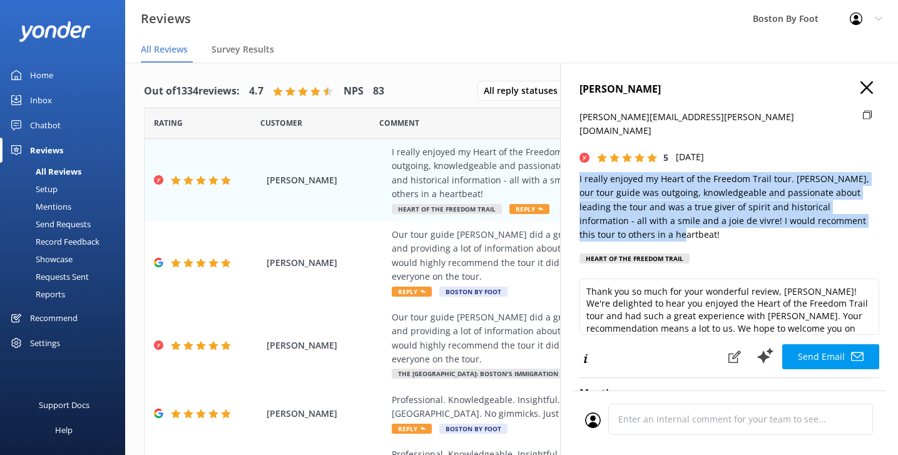
drag, startPoint x: 632, startPoint y: 216, endPoint x: 561, endPoint y: 164, distance: 88.6
click at [561, 164] on div "[PERSON_NAME] [PERSON_NAME][EMAIL_ADDRESS][PERSON_NAME][DOMAIN_NAME] 5 [DATE] I…" at bounding box center [729, 290] width 338 height 455
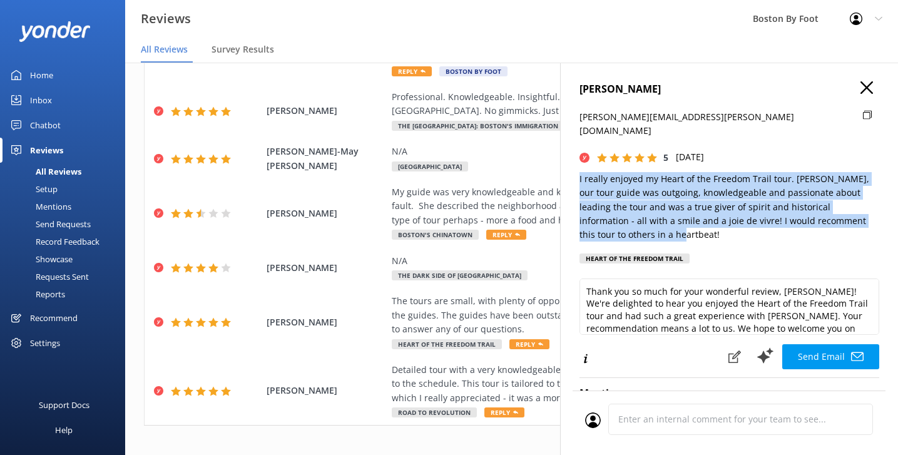
scroll to position [0, 0]
click at [863, 86] on icon "button" at bounding box center [866, 87] width 13 height 13
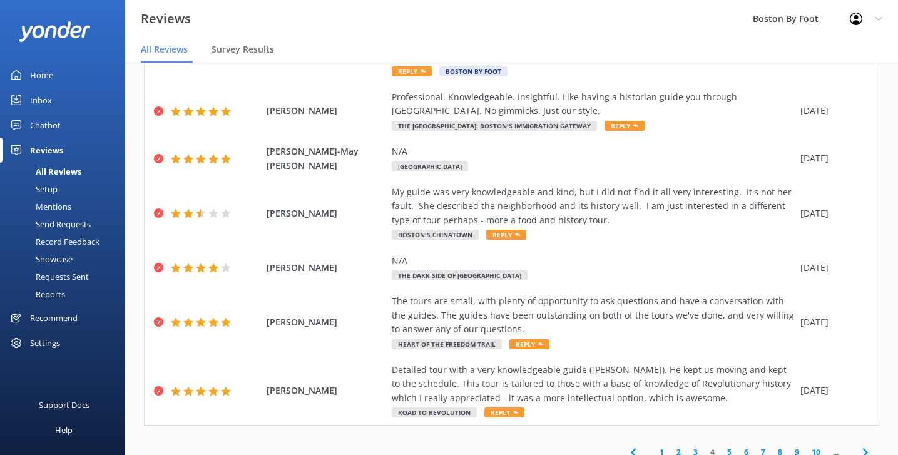
click at [698, 446] on link "3" at bounding box center [695, 452] width 17 height 12
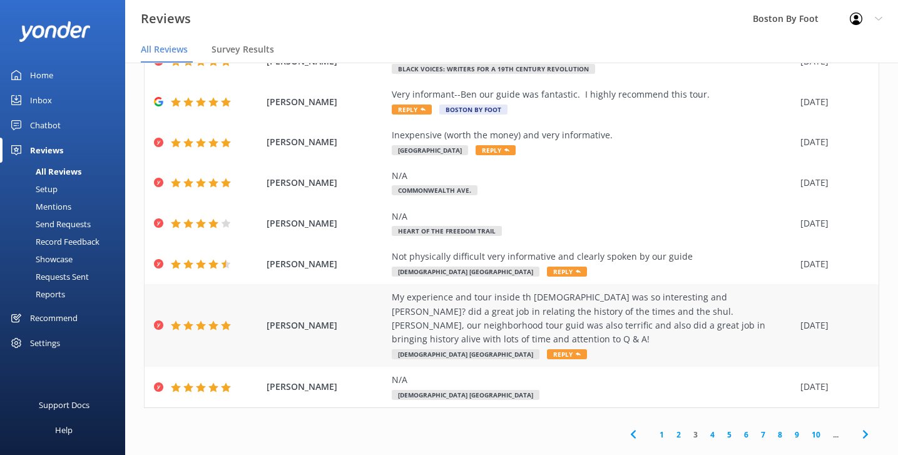
scroll to position [153, 0]
click at [591, 317] on div "My experience and tour inside th [DEMOGRAPHIC_DATA] was so interesting and [PER…" at bounding box center [593, 319] width 402 height 56
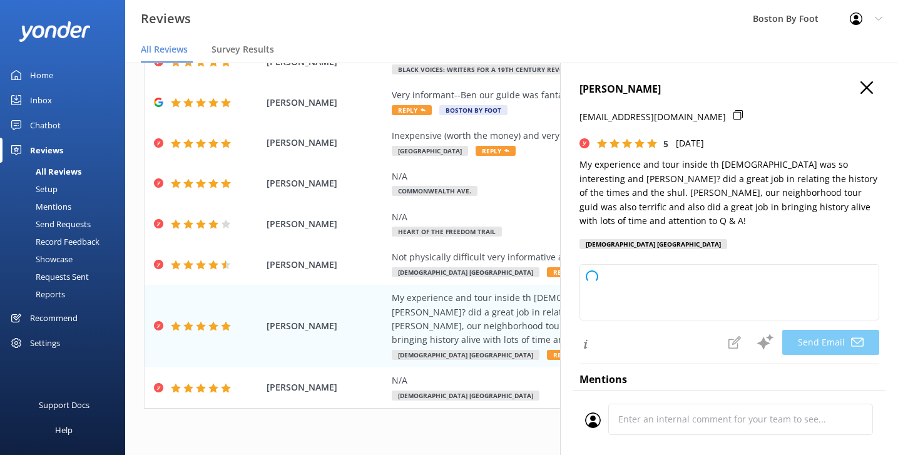
type textarea "Thank you so much, [PERSON_NAME]! We're delighted to hear you enjoyed your tour…"
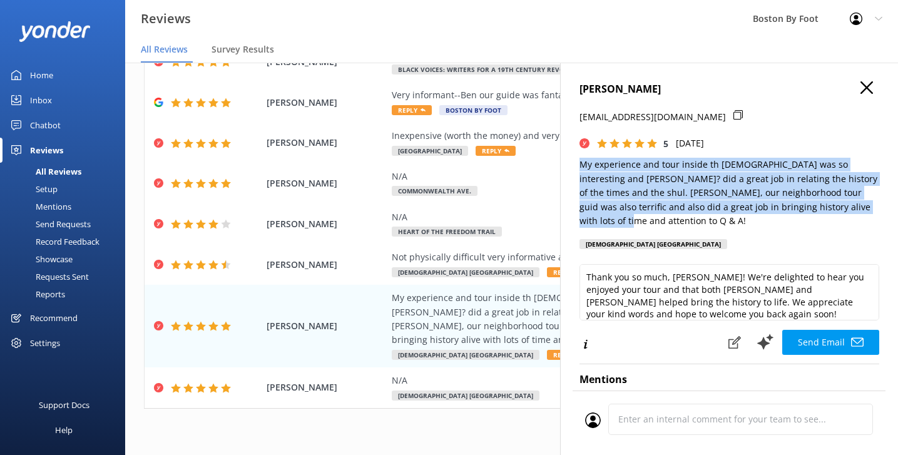
drag, startPoint x: 848, startPoint y: 205, endPoint x: 578, endPoint y: 162, distance: 273.0
click at [578, 162] on div "[PERSON_NAME] [EMAIL_ADDRESS][DOMAIN_NAME] 5 [DATE] My experience and tour insi…" at bounding box center [729, 290] width 338 height 455
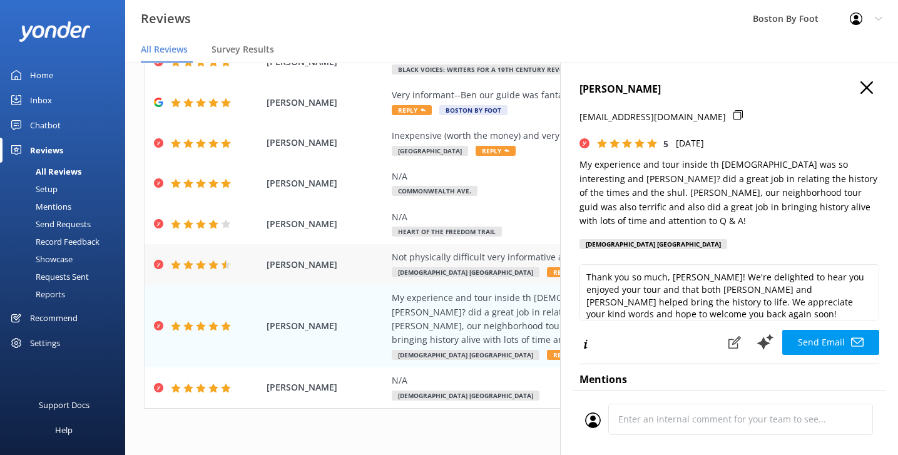
click at [535, 250] on div "Not physically difficult very informative and clearly spoken by our guide" at bounding box center [593, 257] width 402 height 14
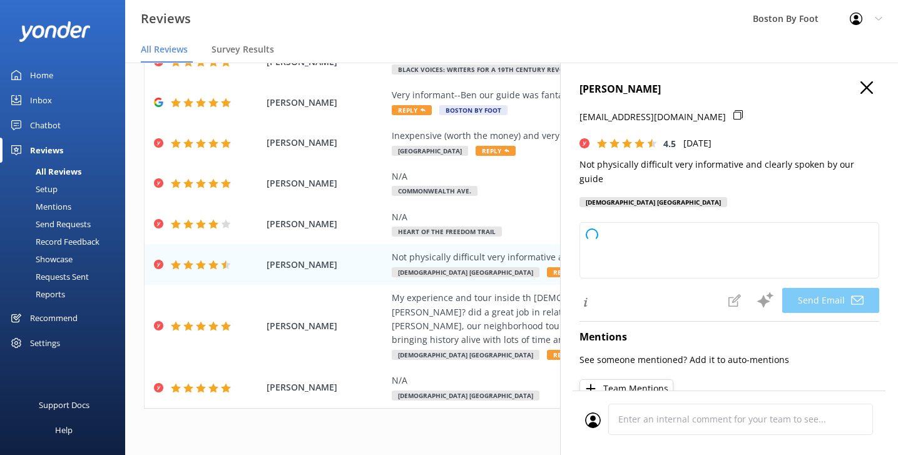
type textarea "Thank you so much for your kind words, [PERSON_NAME]! We're glad to hear you fo…"
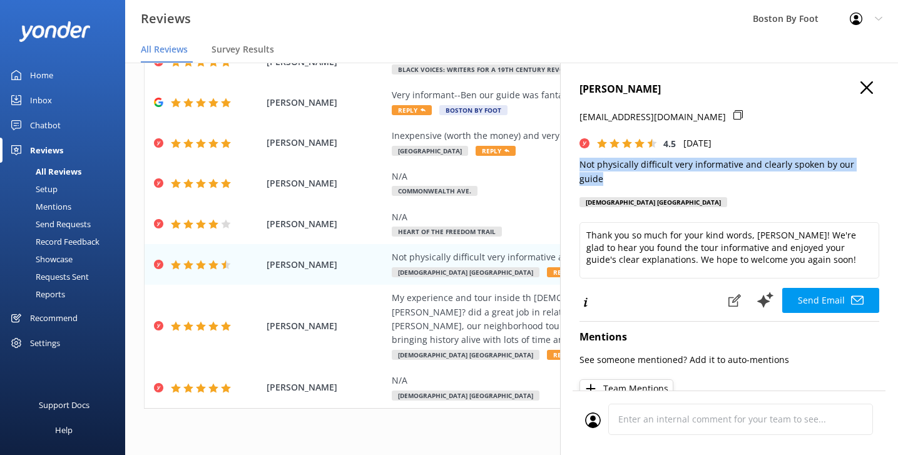
drag, startPoint x: 874, startPoint y: 163, endPoint x: 569, endPoint y: 158, distance: 305.3
click at [569, 158] on div "[PERSON_NAME] [EMAIL_ADDRESS][DOMAIN_NAME] 4.5 [DATE] Not physically difficult …" at bounding box center [729, 290] width 338 height 455
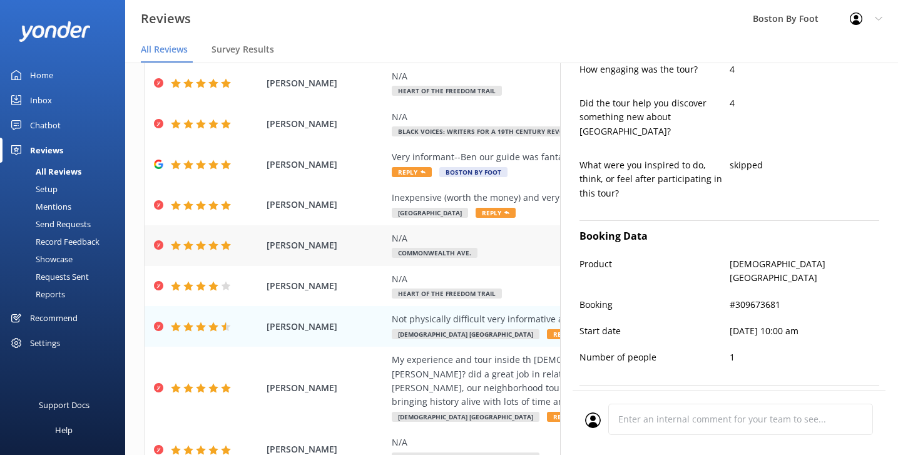
scroll to position [77, 0]
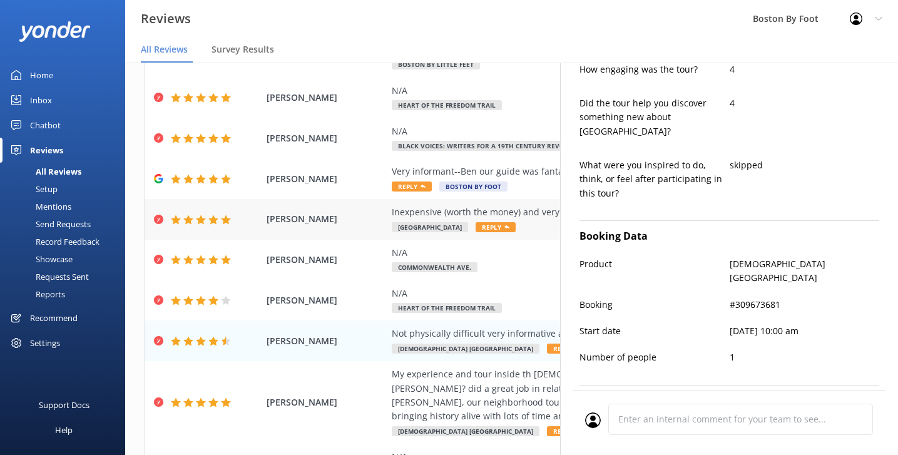
click at [531, 215] on div "Inexpensive (worth the money) and very informative." at bounding box center [593, 212] width 402 height 14
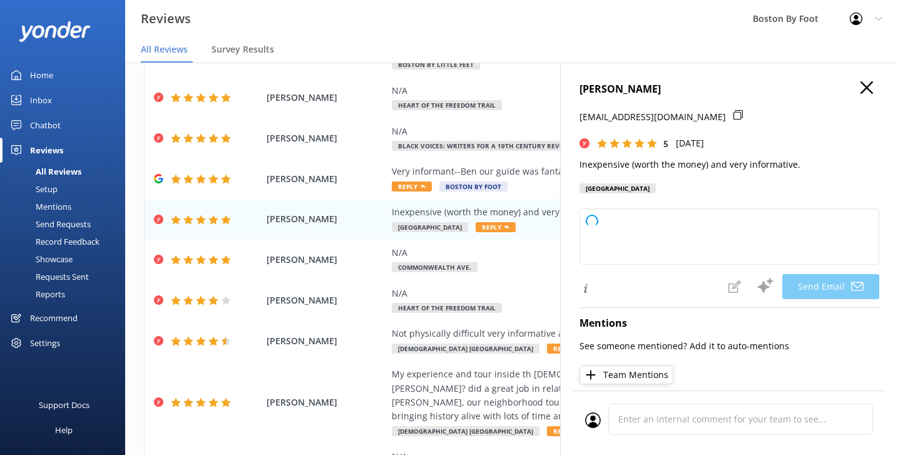
type textarea "Thank you so much for your kind words and great rating, [PERSON_NAME]! We're gl…"
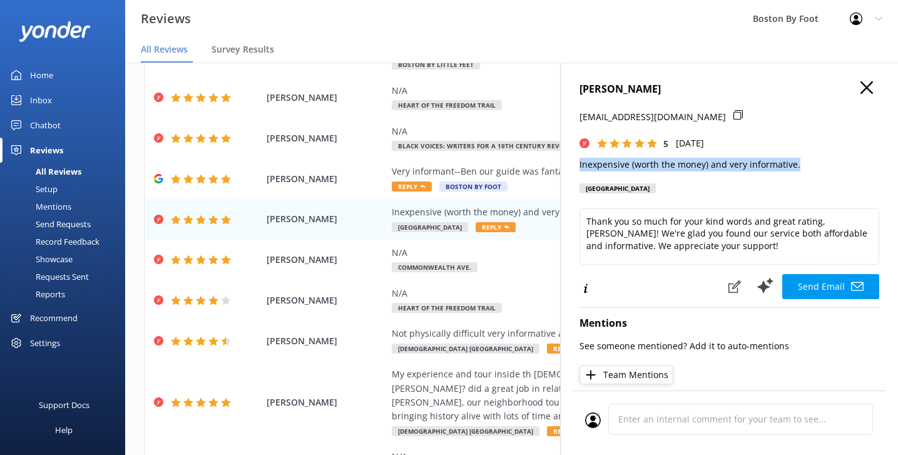
drag, startPoint x: 800, startPoint y: 163, endPoint x: 574, endPoint y: 163, distance: 226.5
click at [574, 163] on div "[PERSON_NAME] [EMAIL_ADDRESS][DOMAIN_NAME] 5 [DATE] Inexpensive (worth the mone…" at bounding box center [729, 290] width 338 height 455
click at [865, 85] on icon "button" at bounding box center [866, 87] width 13 height 13
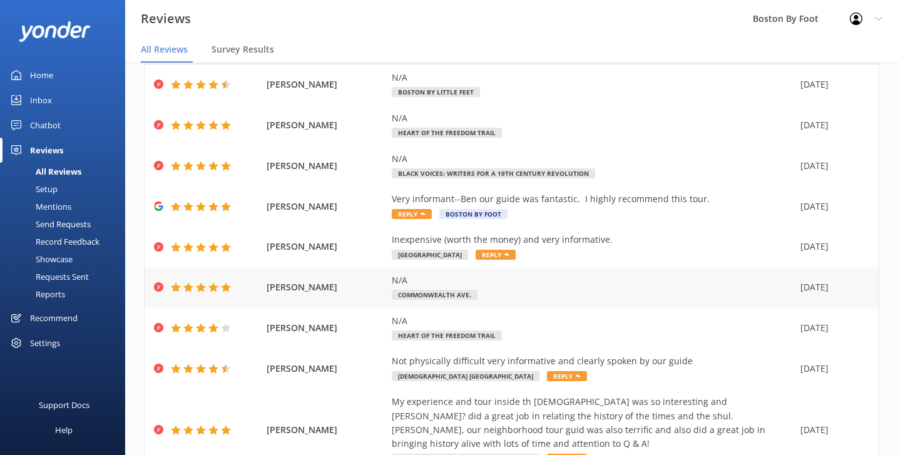
scroll to position [45, 0]
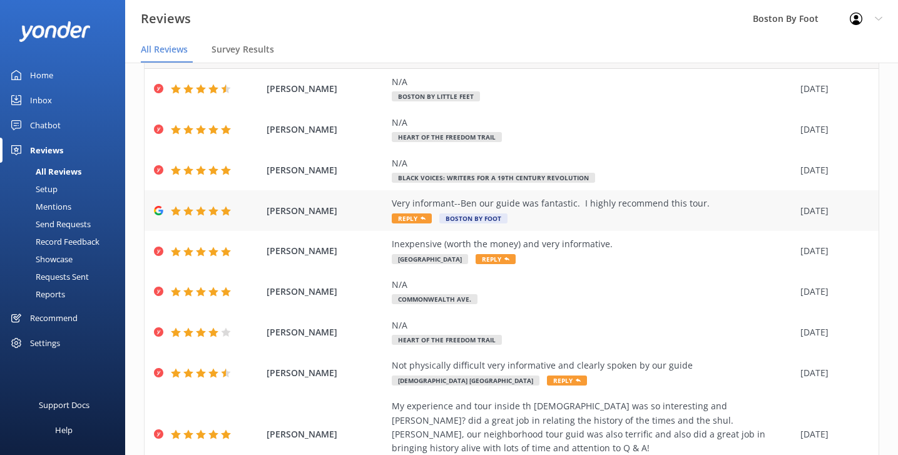
click at [687, 220] on div "Very informant--Ben our guide was fantastic. I highly recommend this tour. Repl…" at bounding box center [593, 210] width 402 height 28
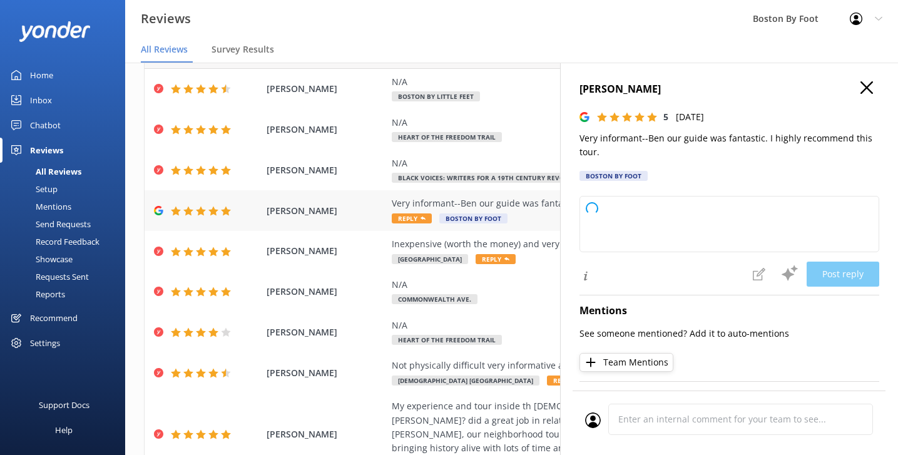
type textarea "Thank you so much for your wonderful review! We're delighted to hear you had a …"
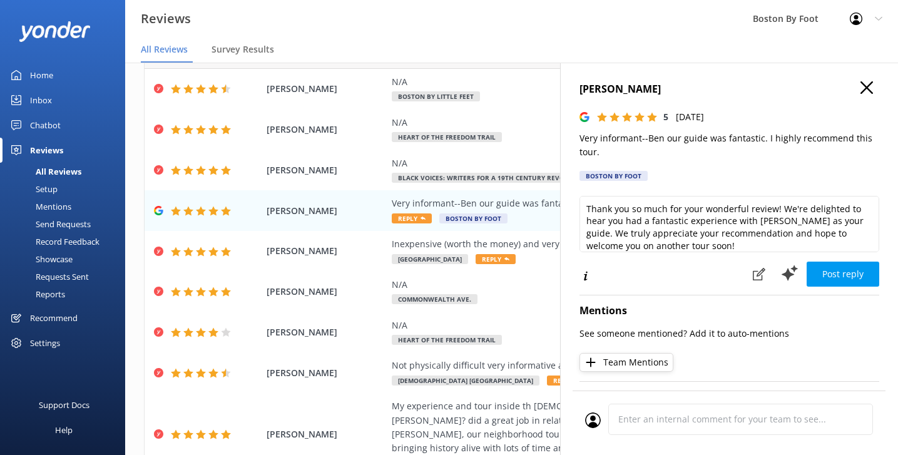
click at [868, 88] on icon "button" at bounding box center [866, 87] width 13 height 13
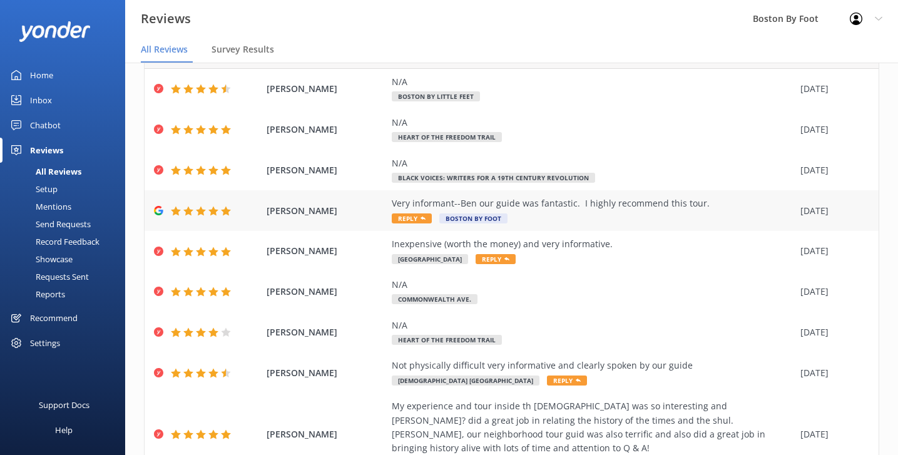
click at [697, 208] on div "Very informant--Ben our guide was fantastic. I highly recommend this tour." at bounding box center [593, 203] width 402 height 14
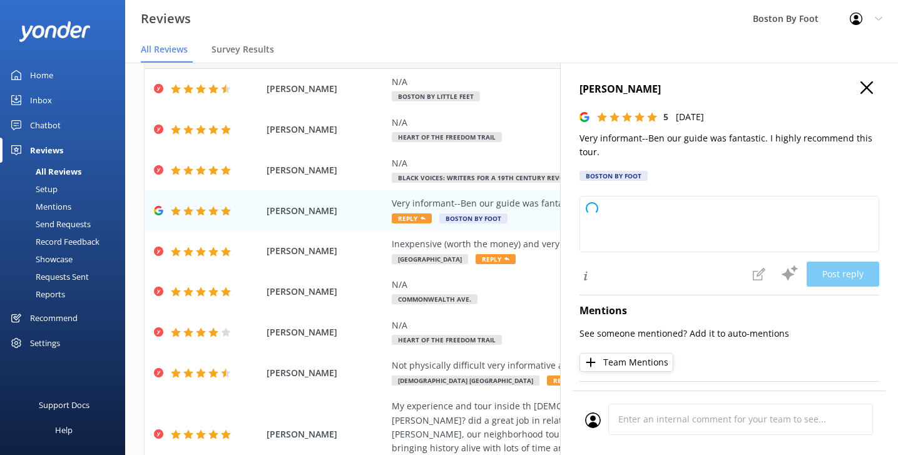
type textarea "Thank you so much for your wonderful feedback! We're delighted to hear you enjo…"
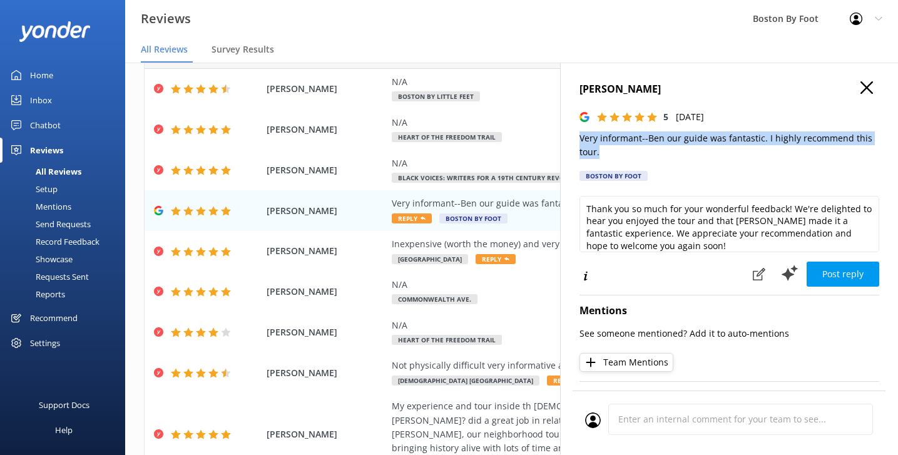
drag, startPoint x: 610, startPoint y: 151, endPoint x: 576, endPoint y: 137, distance: 37.1
click at [576, 137] on div "[PERSON_NAME] 5 [DATE] Very informant--Ben our guide was fantastic. I highly re…" at bounding box center [729, 290] width 338 height 455
click at [869, 89] on icon "button" at bounding box center [866, 87] width 13 height 13
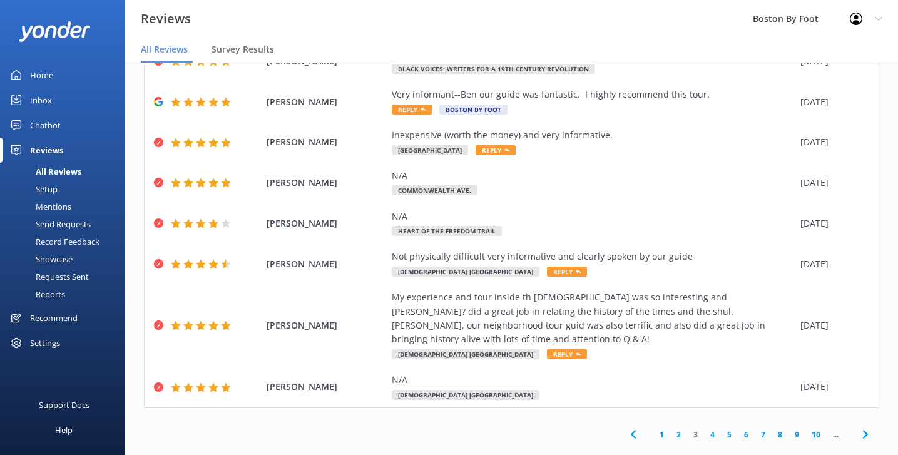
scroll to position [153, 0]
click at [677, 429] on link "2" at bounding box center [678, 435] width 17 height 12
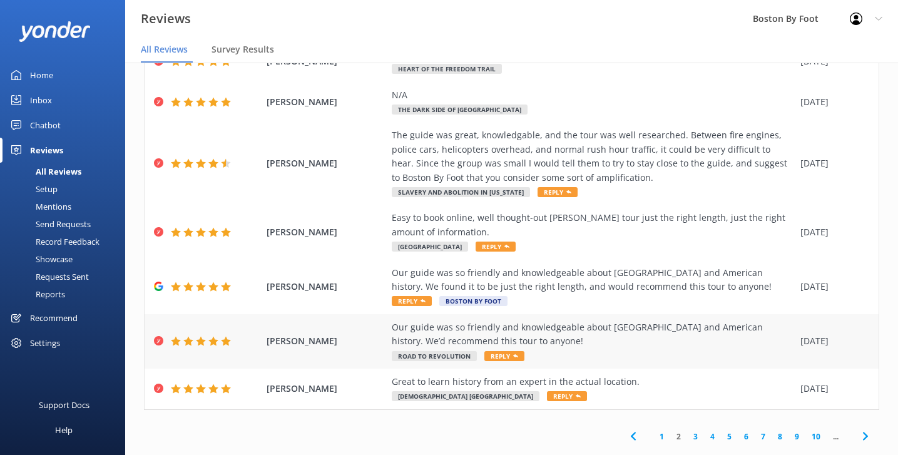
scroll to position [250, 0]
click at [597, 375] on div "Great to learn history from an expert in the actual location." at bounding box center [593, 382] width 402 height 14
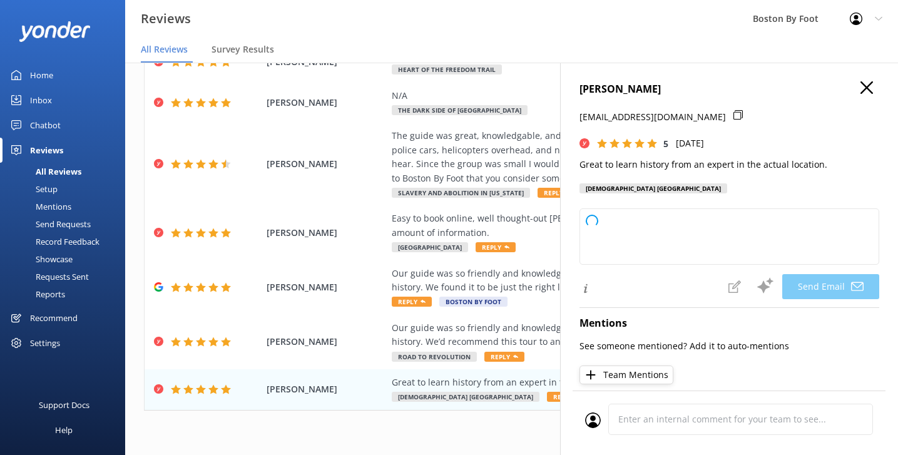
type textarea "Thank you so much, [PERSON_NAME]! We're delighted to hear you enjoyed learning …"
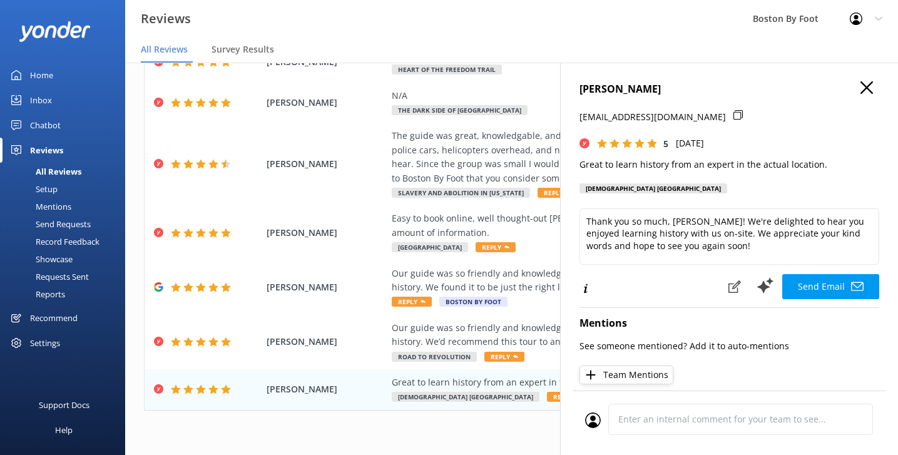
scroll to position [0, 0]
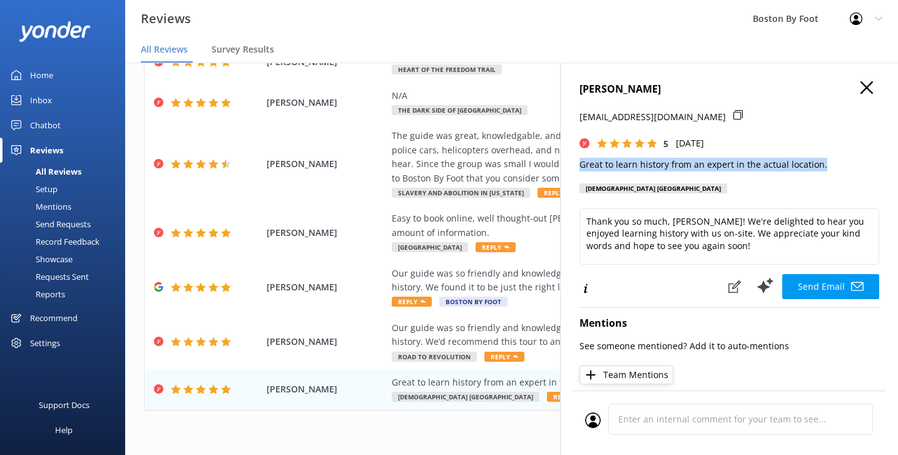
drag, startPoint x: 821, startPoint y: 161, endPoint x: 581, endPoint y: 167, distance: 240.9
click at [581, 167] on p "Great to learn history from an expert in the actual location." at bounding box center [729, 165] width 300 height 14
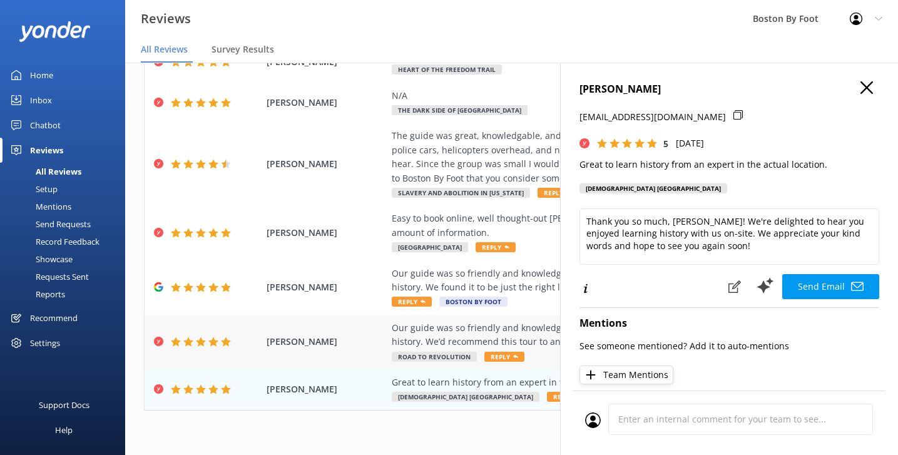
click at [471, 321] on div "Our guide was so friendly and knowledgeable about [GEOGRAPHIC_DATA] and America…" at bounding box center [593, 335] width 402 height 28
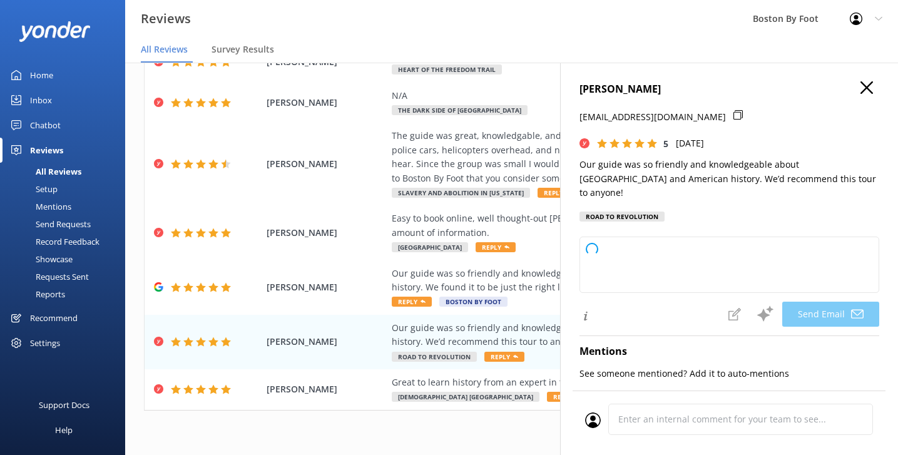
type textarea "Thank you so much, [PERSON_NAME]! We're thrilled to hear you enjoyed your tour …"
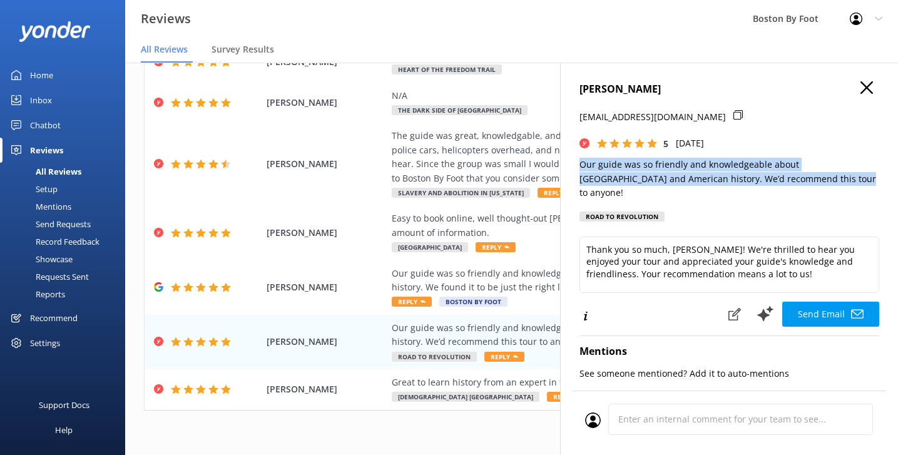
drag, startPoint x: 816, startPoint y: 176, endPoint x: 574, endPoint y: 161, distance: 242.6
click at [574, 161] on div "[PERSON_NAME] [PERSON_NAME][EMAIL_ADDRESS][DOMAIN_NAME] 5 [DATE] Our guide was …" at bounding box center [729, 290] width 338 height 455
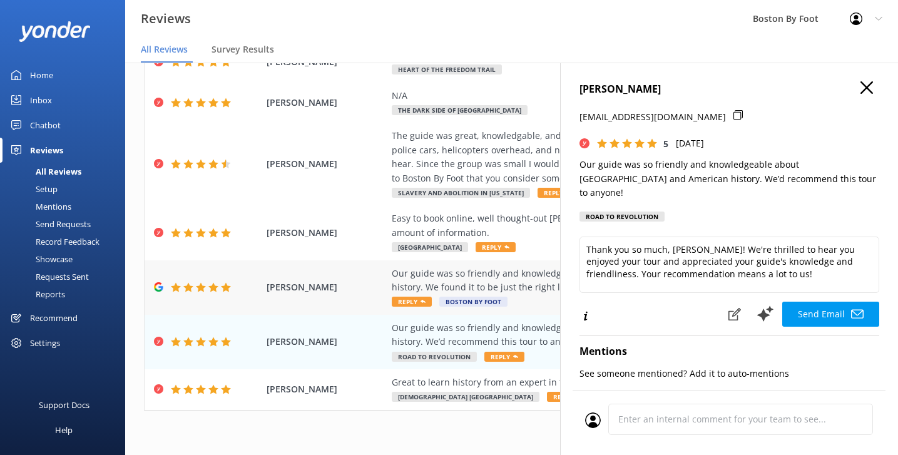
click at [522, 266] on div "Our guide was so friendly and knowledgeable about [GEOGRAPHIC_DATA] and America…" at bounding box center [593, 280] width 402 height 28
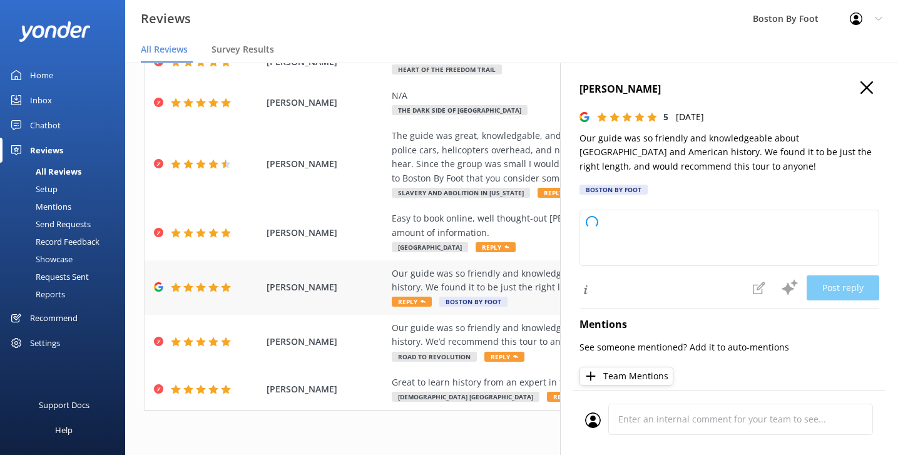
type textarea "Thank you so much for your wonderful review! We're delighted to hear you enjoye…"
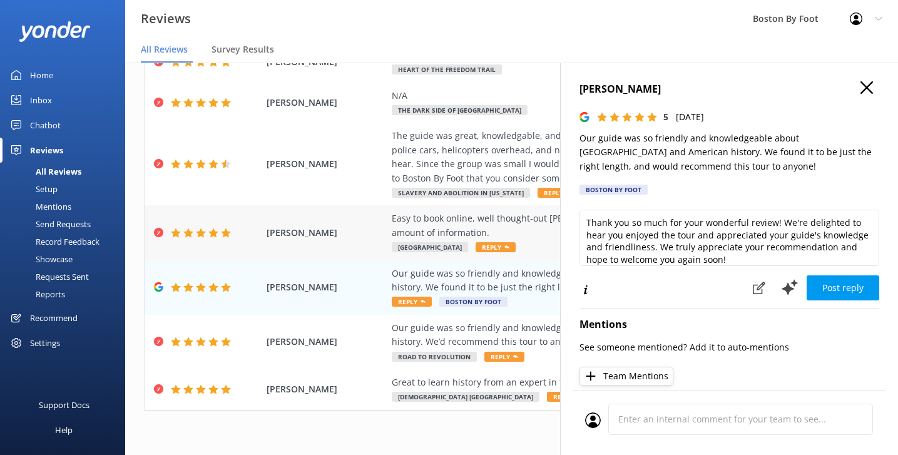
click at [420, 211] on div "Easy to book online, well thought-out [PERSON_NAME] tour just the right length,…" at bounding box center [593, 225] width 402 height 28
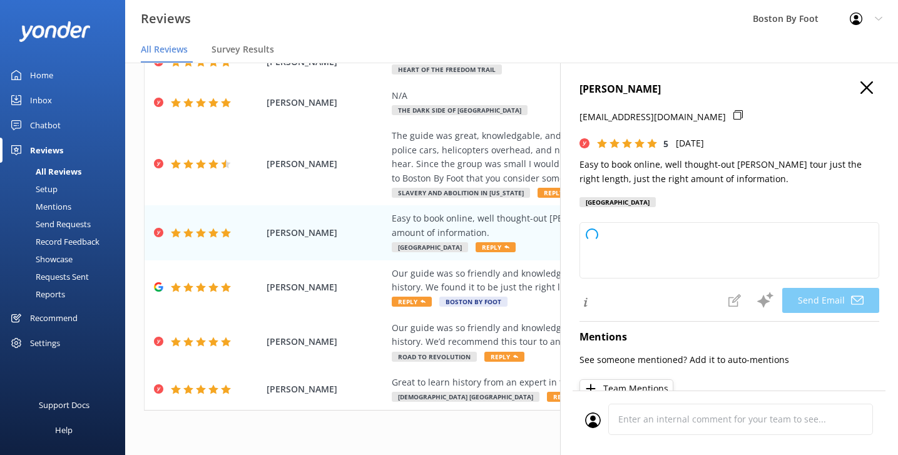
type textarea "Thank you so much, [PERSON_NAME]! We're delighted to hear you enjoyed the tour …"
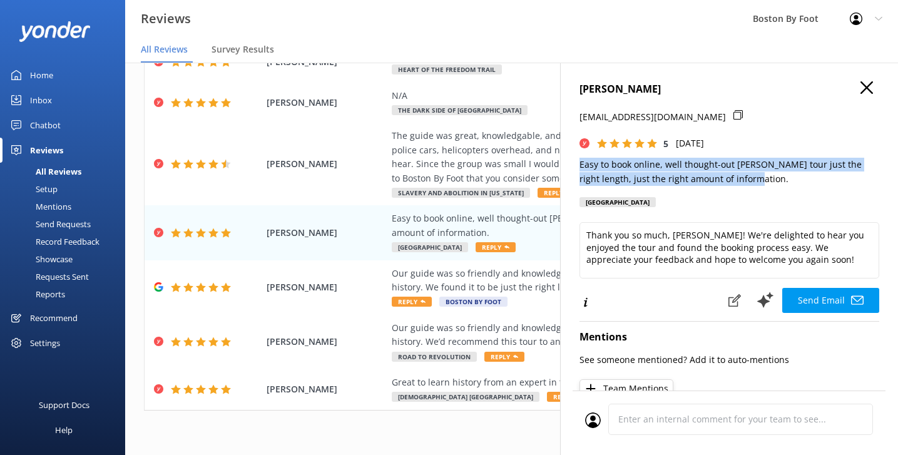
drag, startPoint x: 739, startPoint y: 178, endPoint x: 567, endPoint y: 166, distance: 171.8
click at [567, 166] on div "[PERSON_NAME] [EMAIL_ADDRESS][DOMAIN_NAME] 5 [DATE] Easy to book online, well t…" at bounding box center [729, 290] width 338 height 455
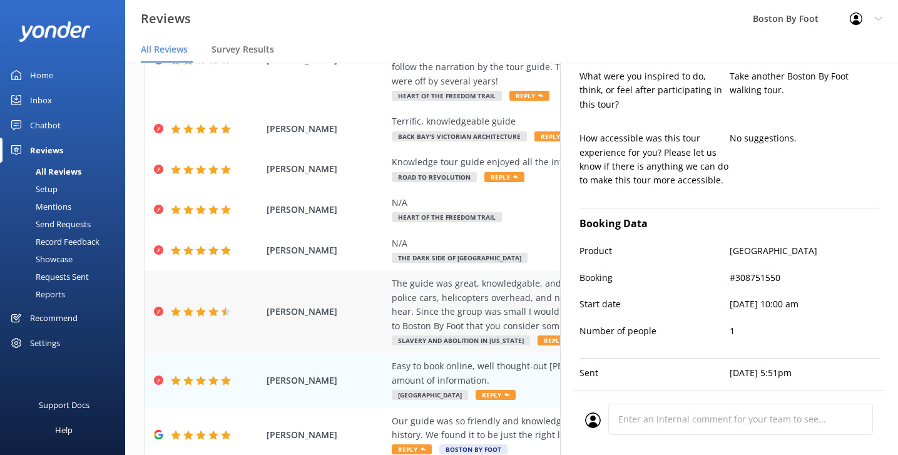
scroll to position [106, 0]
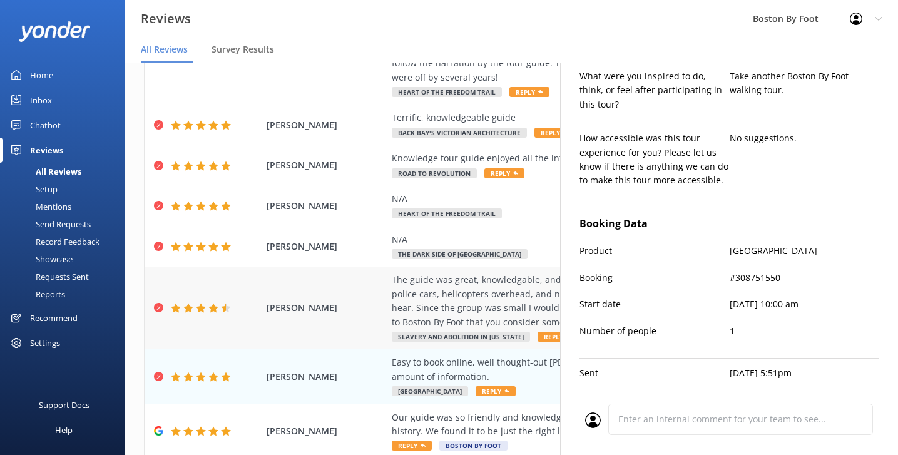
click at [467, 294] on div "The guide was great, knowledgable, and the tour was well researched. Between fi…" at bounding box center [593, 301] width 402 height 56
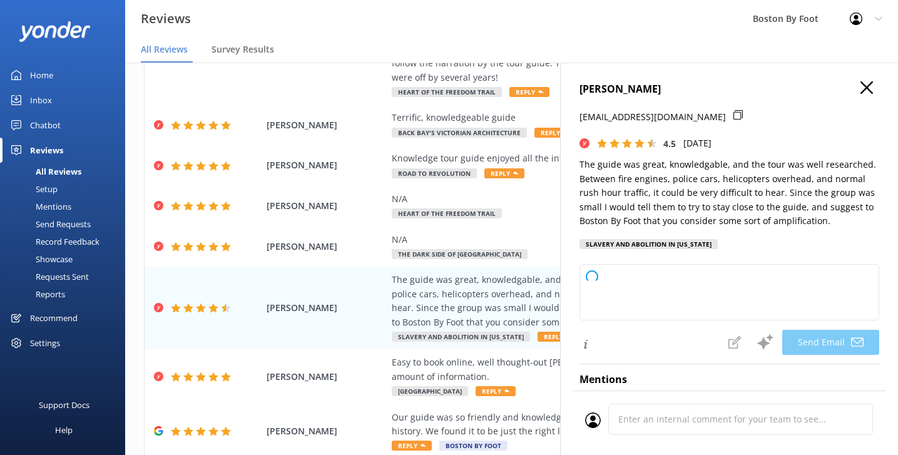
type textarea "Thank you so much for your thoughtful feedback, [PERSON_NAME]! We're delighted …"
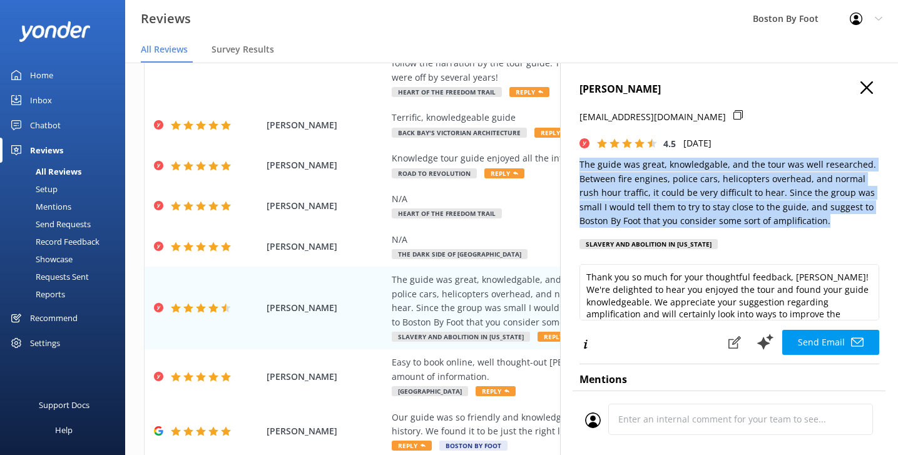
drag, startPoint x: 791, startPoint y: 217, endPoint x: 573, endPoint y: 160, distance: 225.0
click at [573, 160] on div "[PERSON_NAME] [EMAIL_ADDRESS][DOMAIN_NAME] 4.5 [DATE] The guide was great, know…" at bounding box center [729, 290] width 338 height 455
click at [663, 185] on p "The guide was great, knowledgable, and the tour was well researched. Between fi…" at bounding box center [729, 193] width 300 height 70
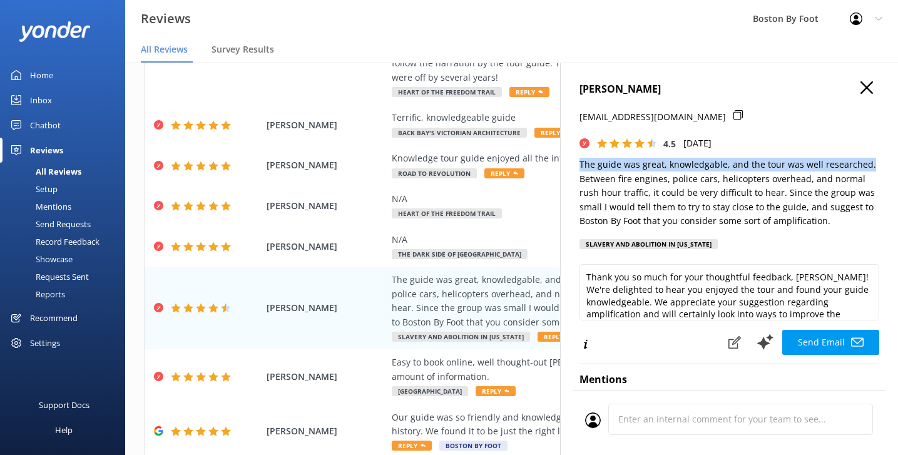
drag, startPoint x: 867, startPoint y: 160, endPoint x: 579, endPoint y: 158, distance: 288.4
click at [579, 158] on div "[PERSON_NAME] [EMAIL_ADDRESS][DOMAIN_NAME] 4.5 [DATE] The guide was great, know…" at bounding box center [729, 290] width 338 height 455
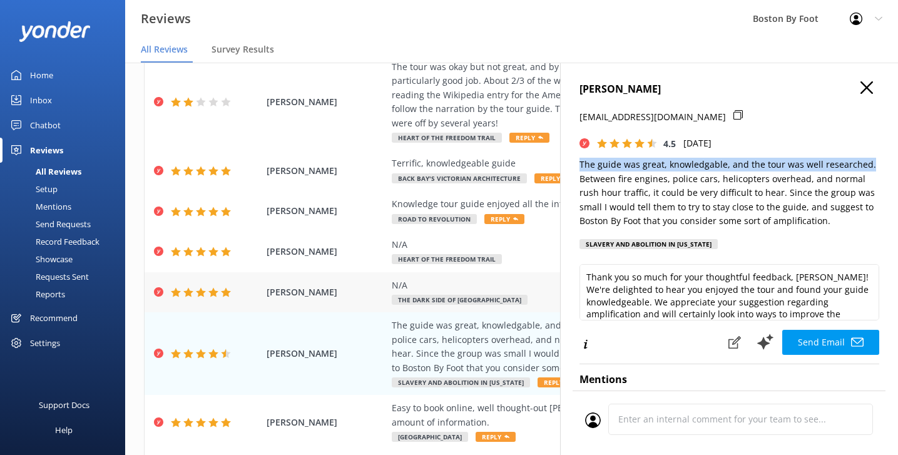
scroll to position [44, 0]
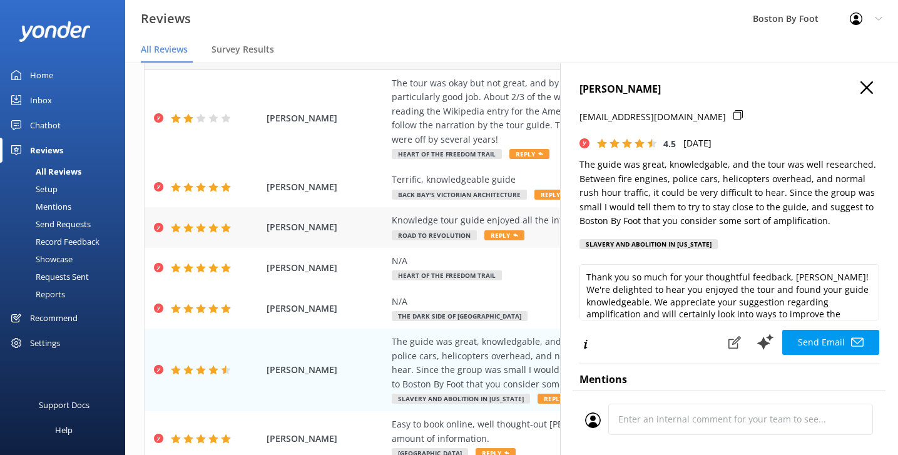
click at [459, 207] on div "[PERSON_NAME] Knowledge tour guide enjoyed all the information and being able t…" at bounding box center [512, 227] width 734 height 41
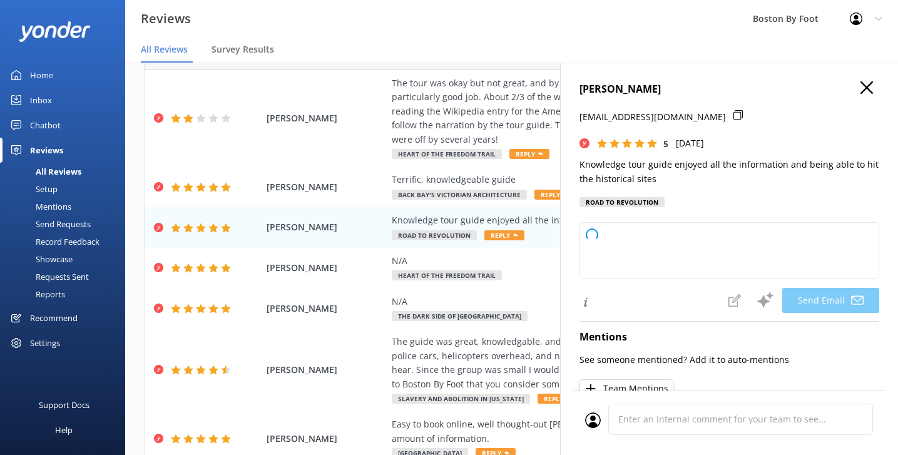
type textarea "Thank you so much, [PERSON_NAME]! We're thrilled you enjoyed the tour and our g…"
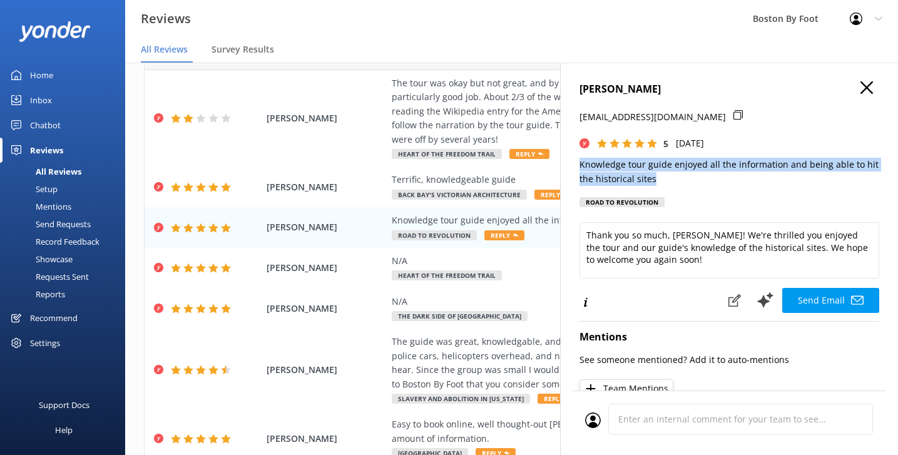
drag, startPoint x: 658, startPoint y: 176, endPoint x: 574, endPoint y: 163, distance: 85.5
click at [574, 163] on div "[PERSON_NAME] [EMAIL_ADDRESS][DOMAIN_NAME] 5 [DATE] Knowledge tour guide enjoye…" at bounding box center [729, 290] width 338 height 455
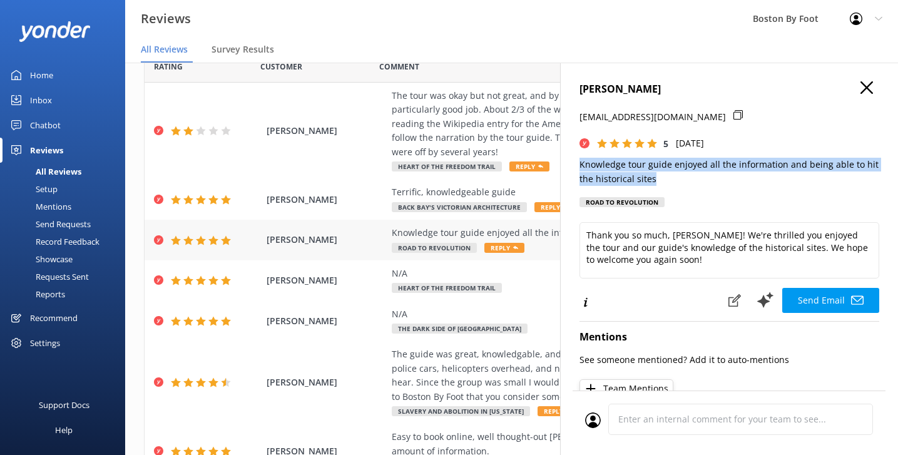
scroll to position [20, 0]
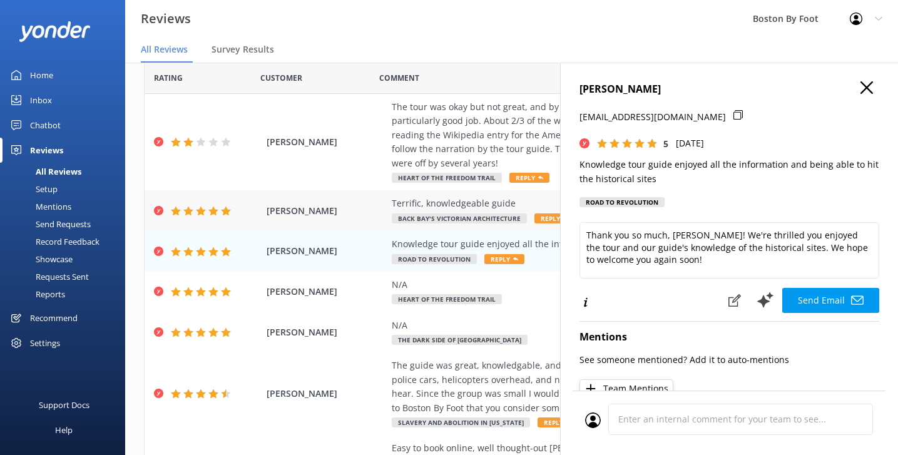
click at [477, 196] on div "Terrific, knowledgeable guide" at bounding box center [593, 203] width 402 height 14
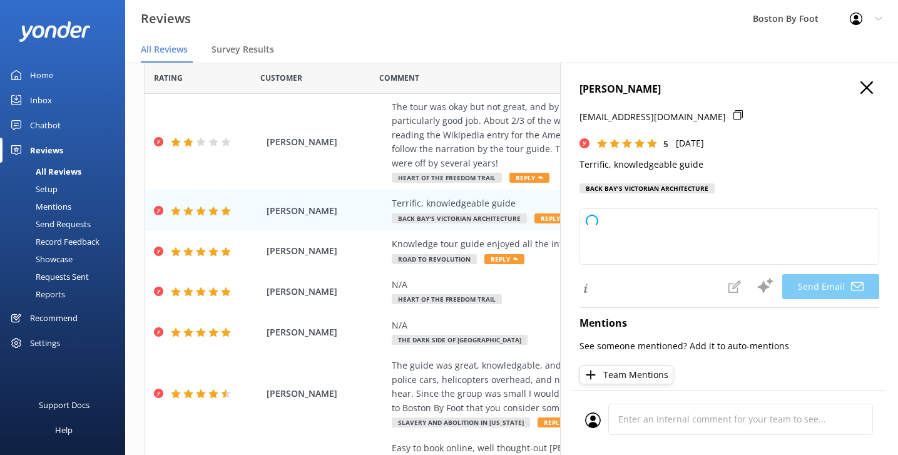
type textarea "Thank you so much for your kind words, [PERSON_NAME]! We're delighted to hear y…"
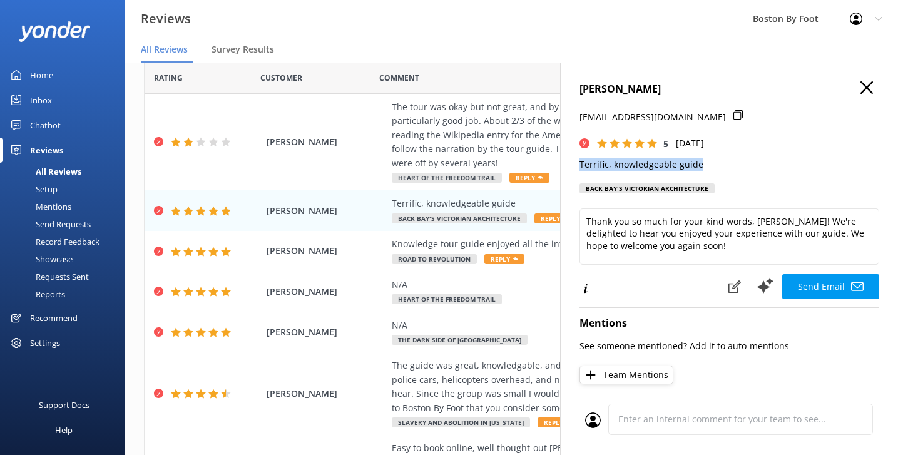
drag, startPoint x: 706, startPoint y: 160, endPoint x: 572, endPoint y: 150, distance: 134.2
click at [572, 150] on div "[PERSON_NAME] [EMAIL_ADDRESS][DOMAIN_NAME] 5 [DATE] Terrific, knowledgeable gui…" at bounding box center [729, 290] width 338 height 455
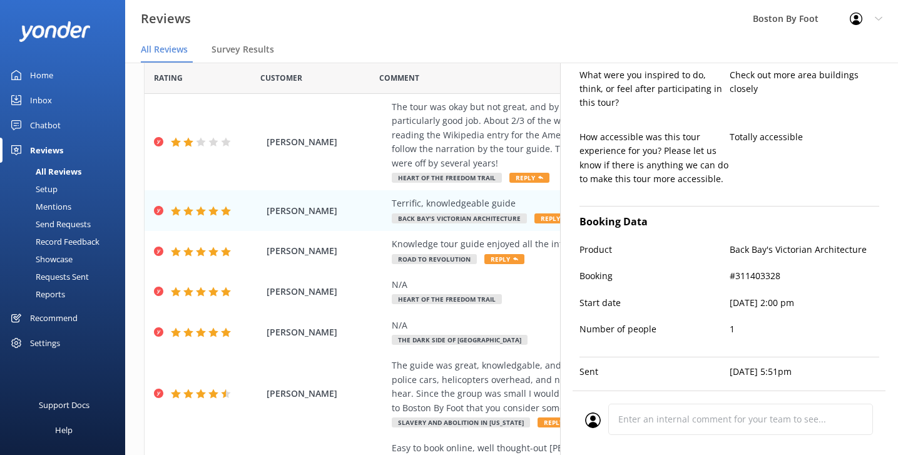
scroll to position [457, 0]
click at [474, 148] on div "The tour was okay but not great, and by the end I did not feel like the tour gu…" at bounding box center [593, 135] width 402 height 70
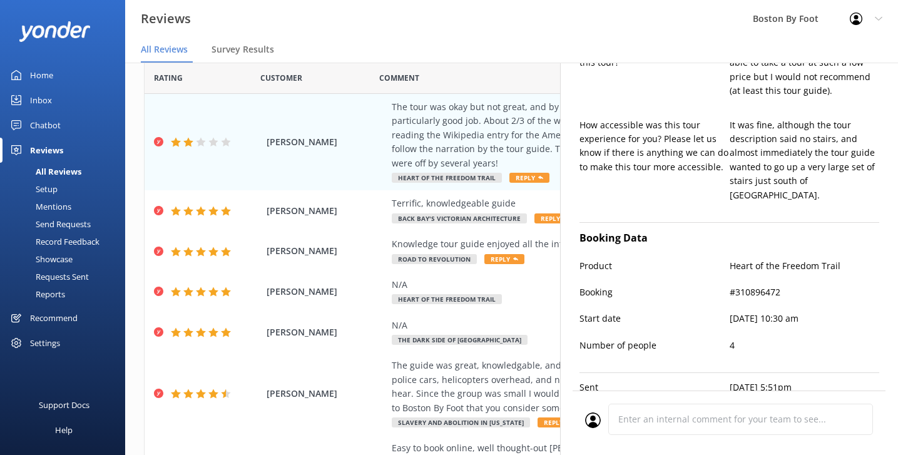
scroll to position [567, 0]
type textarea "Hi [PERSON_NAME], Thank you for your honest feedback—we're sorry to hear that y…"
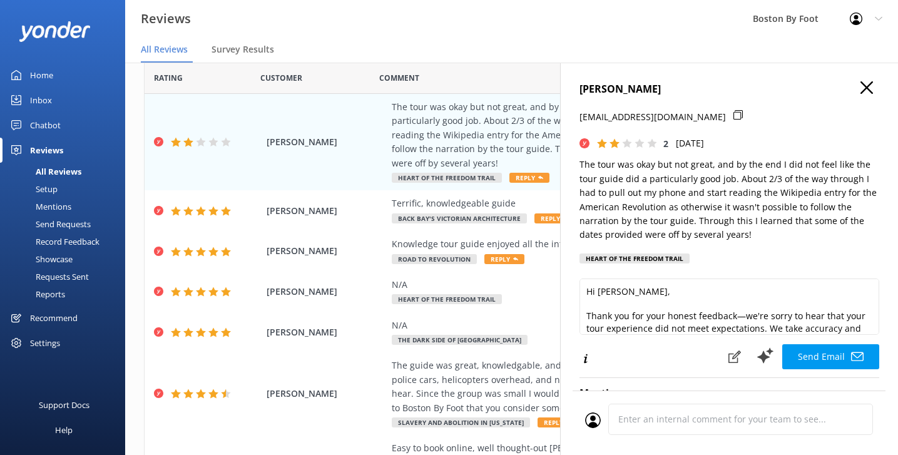
scroll to position [0, 0]
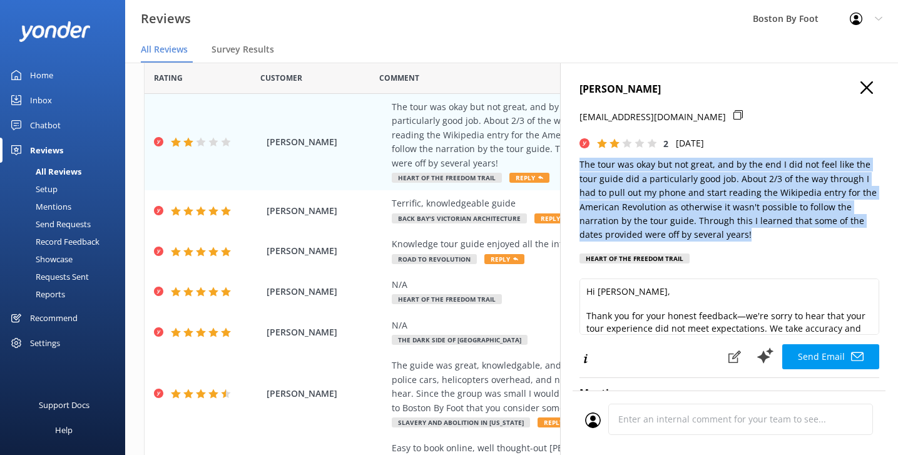
drag, startPoint x: 733, startPoint y: 233, endPoint x: 578, endPoint y: 166, distance: 169.0
click at [578, 166] on div "[PERSON_NAME] [PERSON_NAME][EMAIL_ADDRESS][DOMAIN_NAME] 2 [DATE] The tour was o…" at bounding box center [729, 290] width 338 height 455
click at [868, 94] on button "button" at bounding box center [866, 88] width 13 height 14
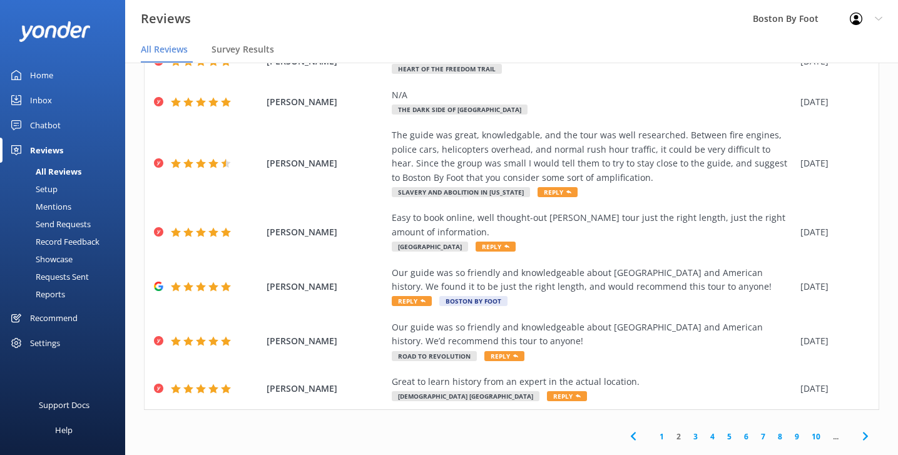
scroll to position [250, 0]
click at [666, 431] on link "1" at bounding box center [661, 437] width 17 height 12
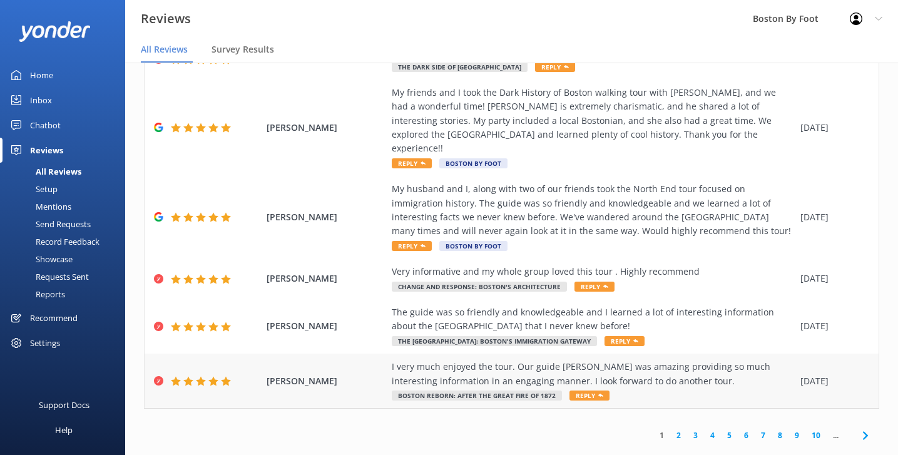
scroll to position [236, 0]
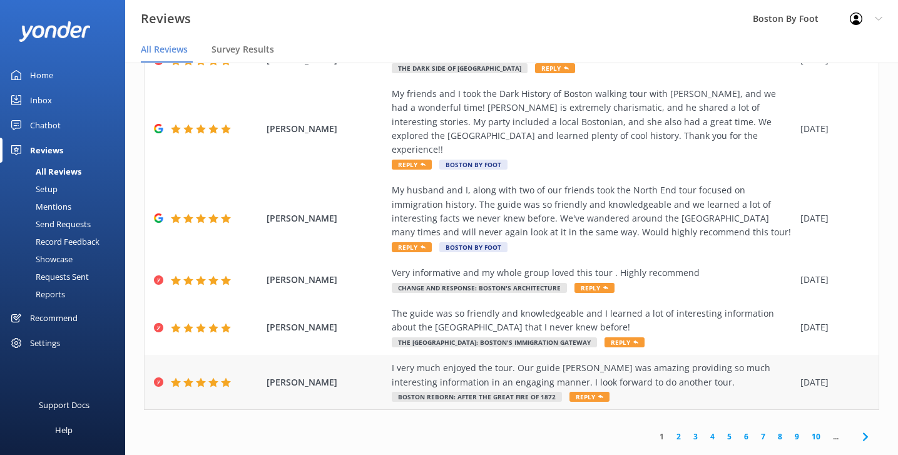
click at [646, 366] on div "I very much enjoyed the tour. Our guide [PERSON_NAME] was amazing providing so …" at bounding box center [593, 375] width 402 height 28
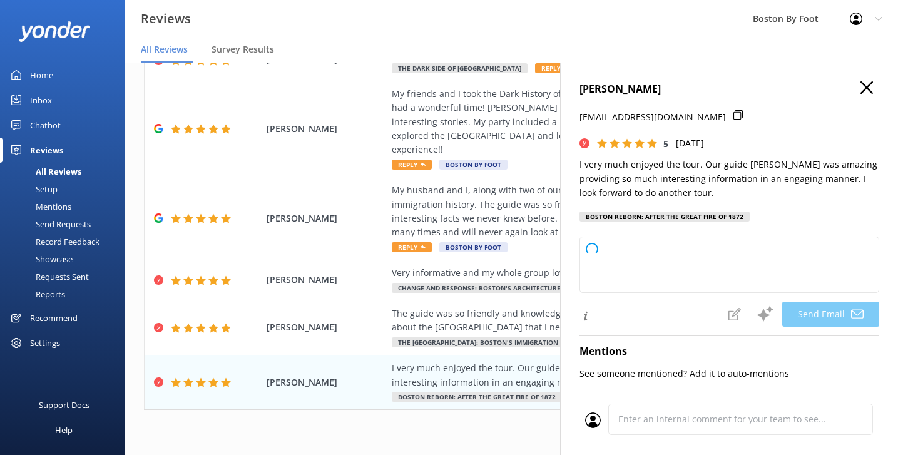
type textarea "Thank you so much, [PERSON_NAME]! We're delighted to hear you enjoyed the tour …"
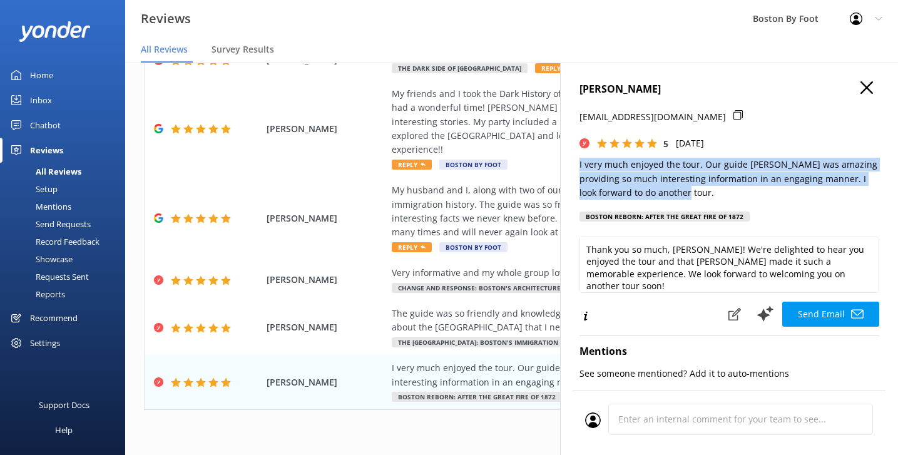
drag, startPoint x: 656, startPoint y: 195, endPoint x: 572, endPoint y: 165, distance: 89.0
click at [572, 165] on div "[PERSON_NAME] [EMAIL_ADDRESS][DOMAIN_NAME] 5 [DATE] I very much enjoyed the tou…" at bounding box center [729, 290] width 338 height 455
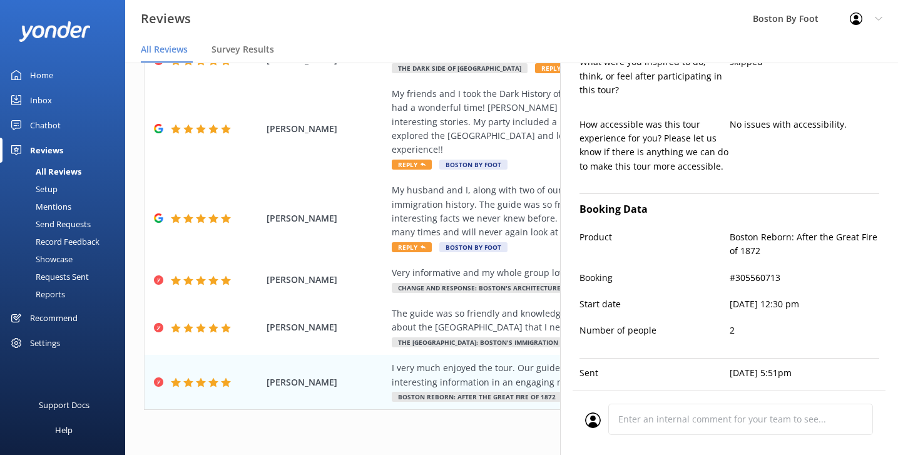
scroll to position [498, 0]
click at [487, 307] on div "The guide was so friendly and knowledgeable and I learned a lot of interesting …" at bounding box center [593, 321] width 402 height 28
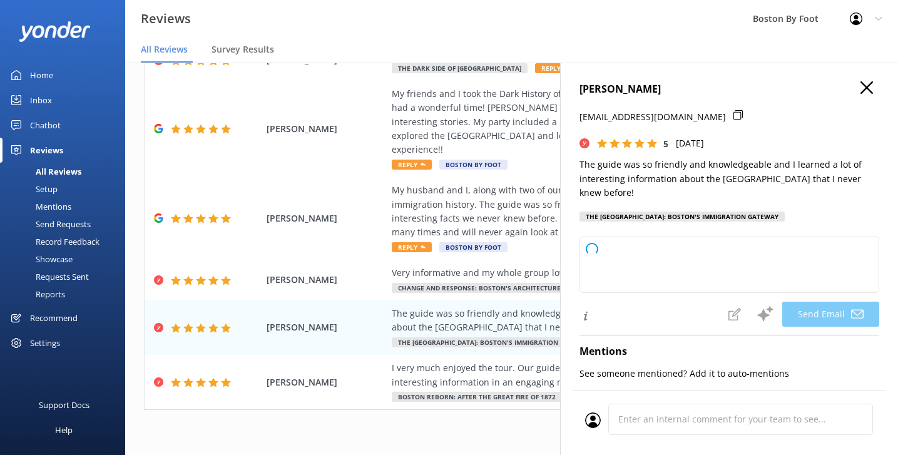
type textarea "Thank you so much for your wonderful review, [PERSON_NAME]! We're thrilled to h…"
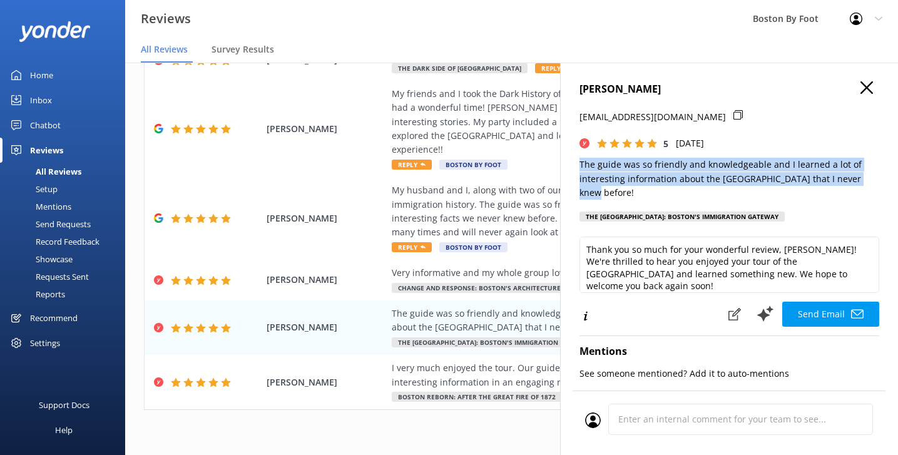
drag, startPoint x: 873, startPoint y: 175, endPoint x: 576, endPoint y: 157, distance: 297.1
click at [576, 157] on div "[PERSON_NAME] [EMAIL_ADDRESS][PERSON_NAME][DOMAIN_NAME] 5 [DATE] The guide was …" at bounding box center [729, 290] width 338 height 455
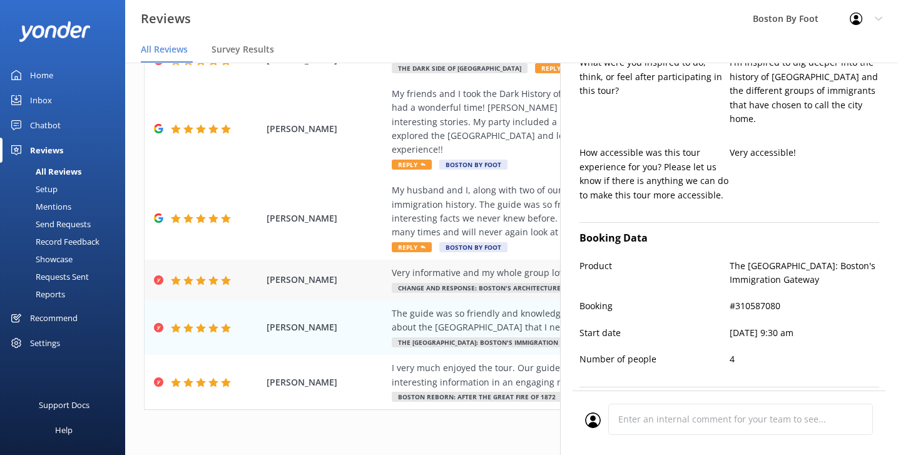
click at [502, 266] on div "Very informative and my whole group loved this tour . Highly recommend" at bounding box center [593, 273] width 402 height 14
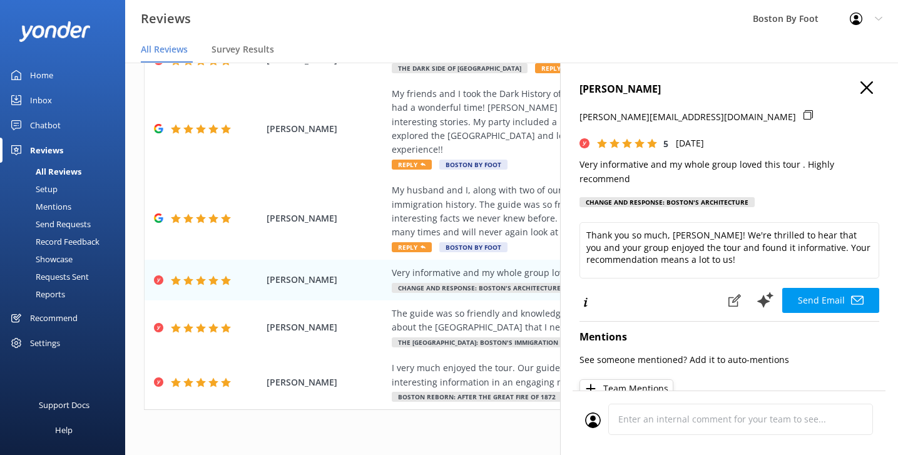
type textarea "Thank you so much, [PERSON_NAME]! We're thrilled to hear that you and your grou…"
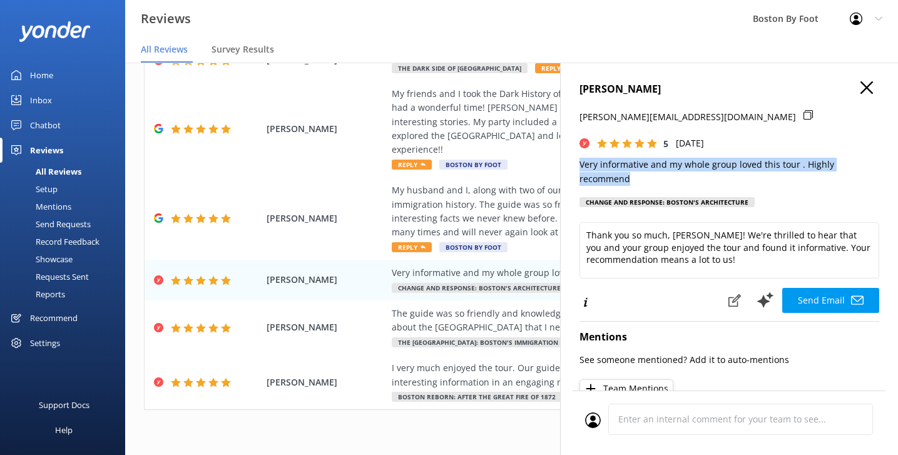
drag, startPoint x: 879, startPoint y: 164, endPoint x: 573, endPoint y: 163, distance: 305.9
click at [573, 163] on div "[PERSON_NAME] [PERSON_NAME][EMAIL_ADDRESS][DOMAIN_NAME] 5 [DATE] Very informati…" at bounding box center [729, 290] width 338 height 455
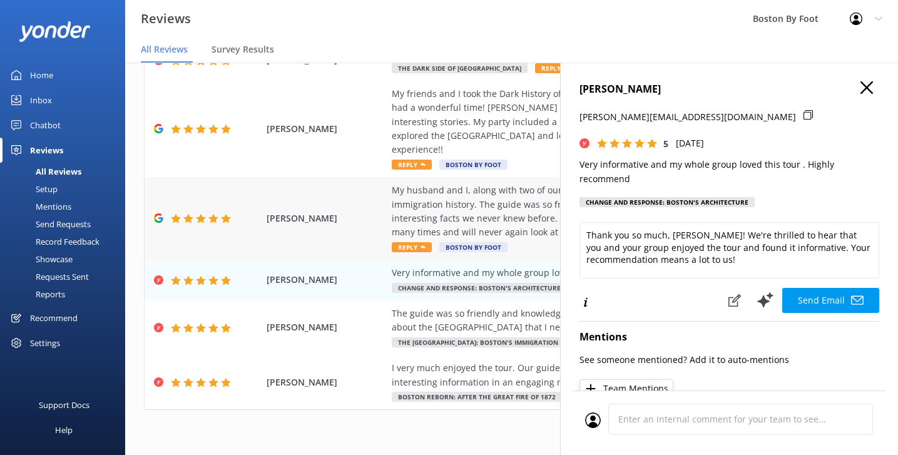
click at [489, 201] on div "My husband and I, along with two of our friends took the North End tour focused…" at bounding box center [593, 211] width 402 height 56
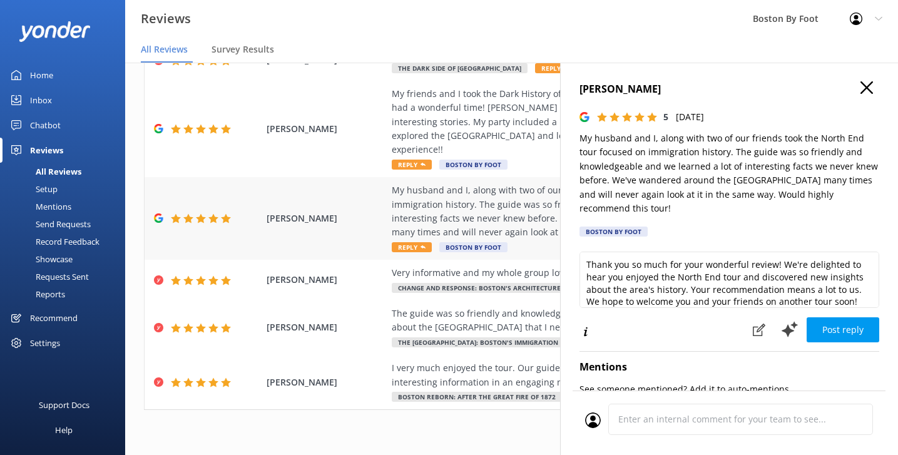
type textarea "Thank you so much for your wonderful review! We're delighted to hear you enjoye…"
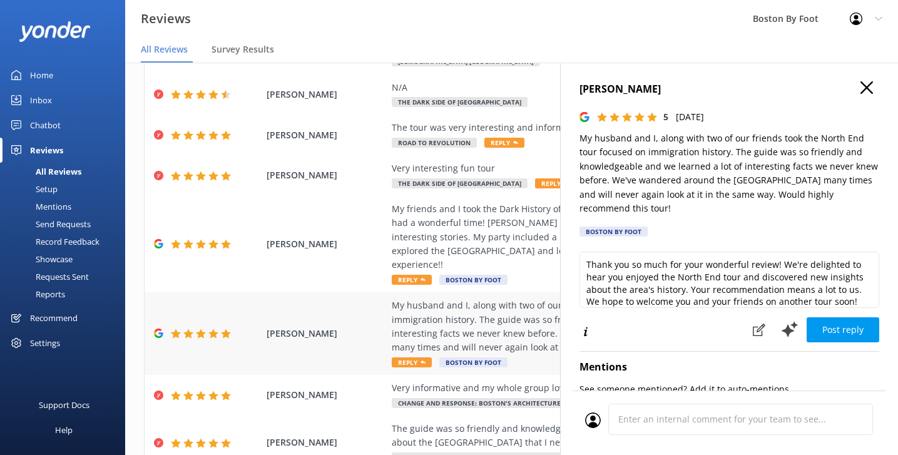
scroll to position [116, 0]
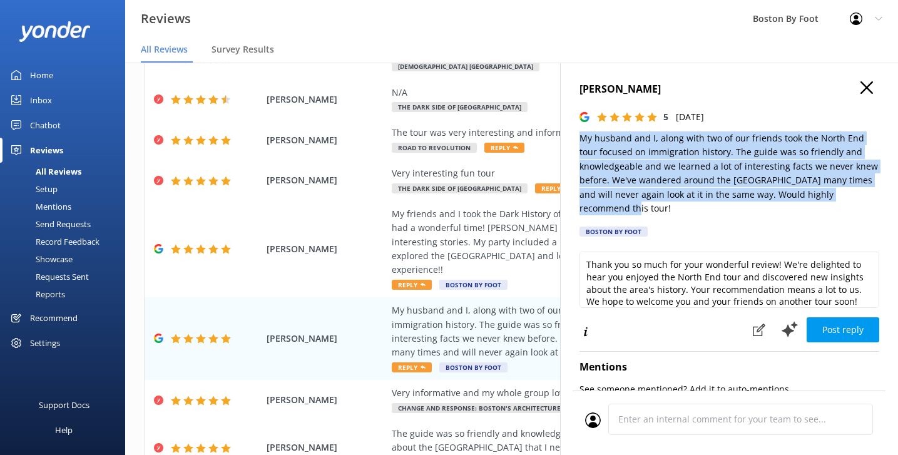
drag, startPoint x: 606, startPoint y: 206, endPoint x: 575, endPoint y: 141, distance: 72.2
click at [575, 141] on div "[PERSON_NAME] 5 [DATE] My husband and I, along with two of our friends took the…" at bounding box center [729, 290] width 338 height 455
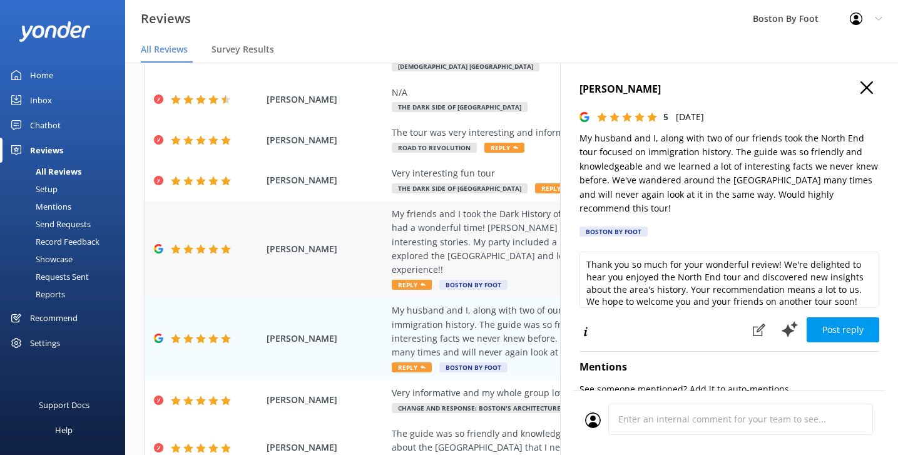
click at [457, 237] on div "My friends and I took the Dark History of Boston walking tour with [PERSON_NAME…" at bounding box center [593, 242] width 402 height 70
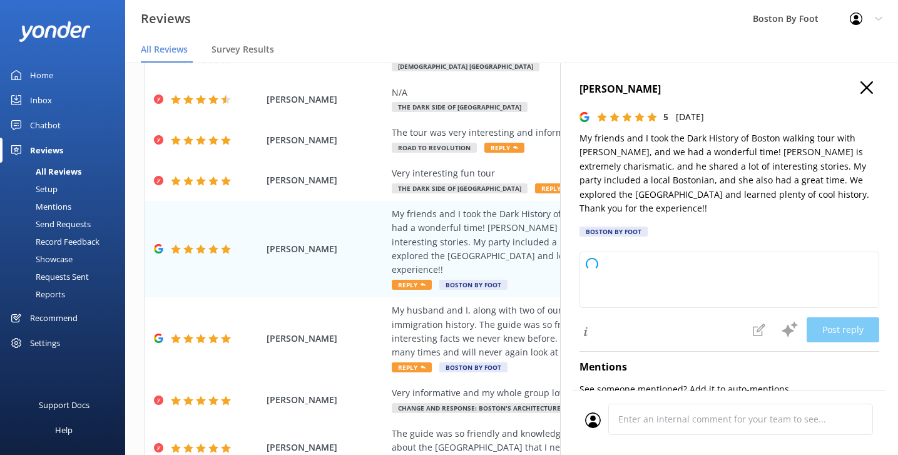
type textarea "Thank you so much for your wonderful review! We're thrilled to hear that you an…"
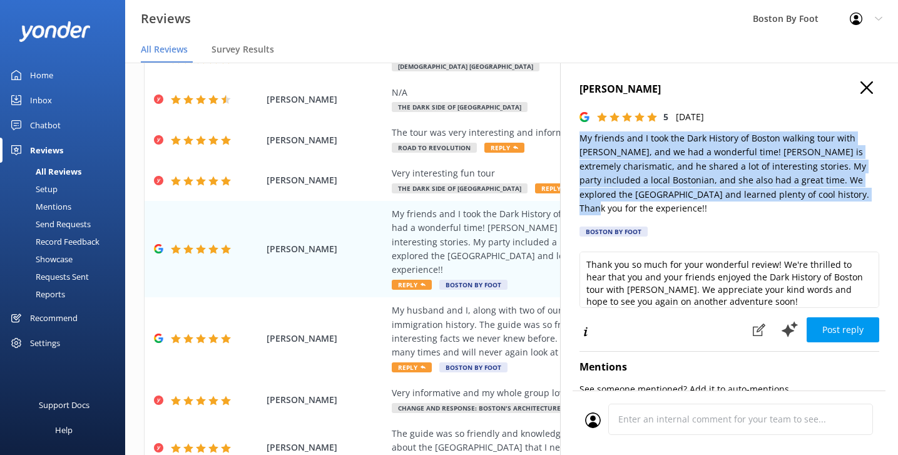
drag, startPoint x: 804, startPoint y: 191, endPoint x: 576, endPoint y: 132, distance: 235.8
click at [576, 132] on div "[PERSON_NAME] 5 [DATE] My friends and I took the Dark History of Boston walking…" at bounding box center [729, 290] width 338 height 455
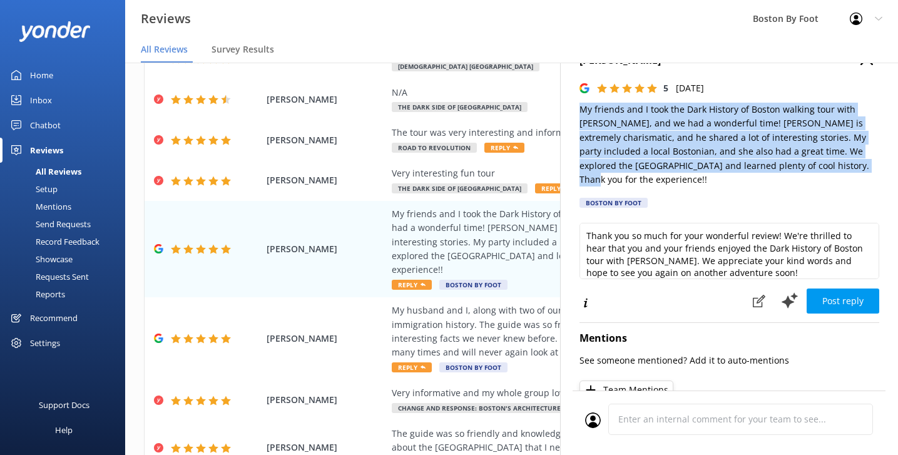
scroll to position [29, 0]
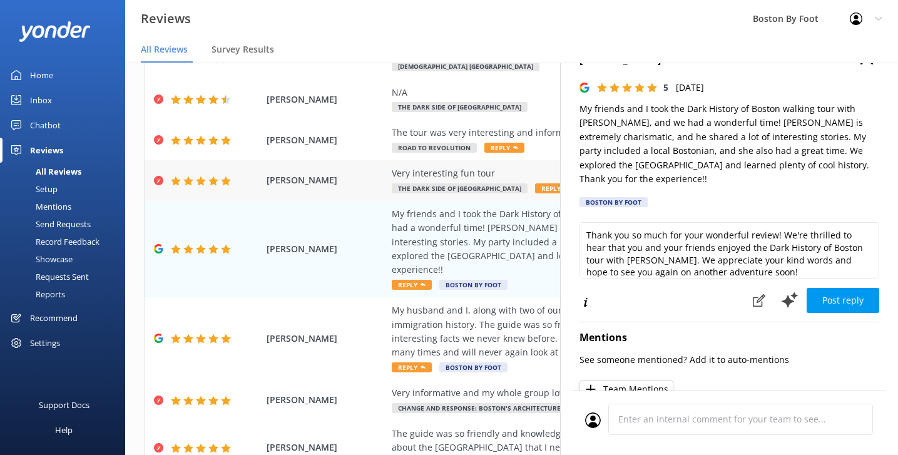
click at [439, 167] on div "Very interesting fun tour" at bounding box center [593, 173] width 402 height 14
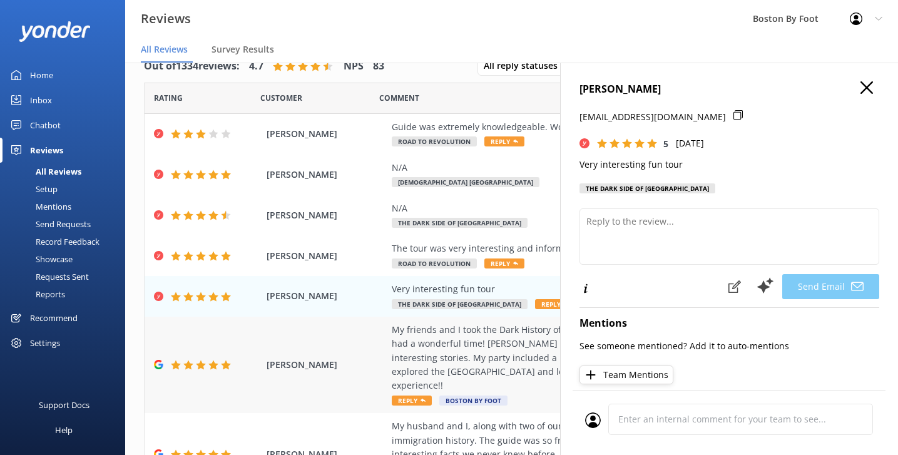
scroll to position [0, 0]
drag, startPoint x: 684, startPoint y: 163, endPoint x: 579, endPoint y: 160, distance: 104.5
click at [579, 160] on p "Very interesting fun tour" at bounding box center [729, 165] width 300 height 14
click at [530, 246] on div "The tour was very interesting and informative." at bounding box center [593, 248] width 402 height 14
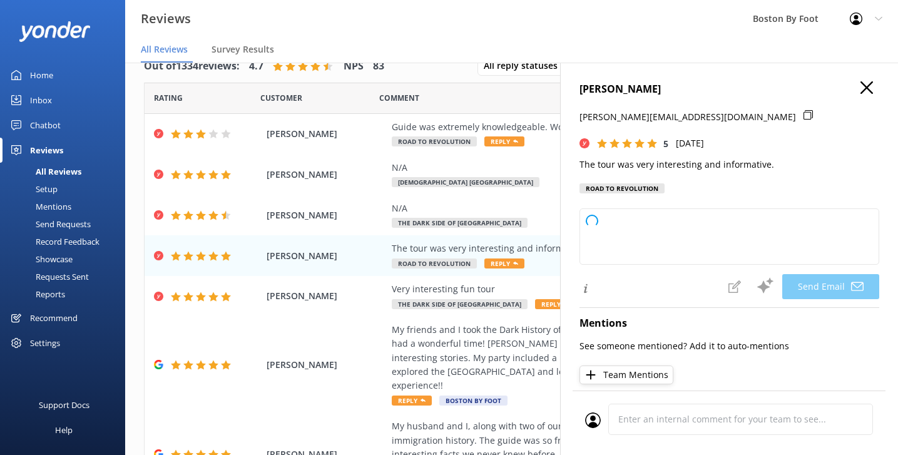
type textarea "Thank you so much for your kind words and perfect rating, [PERSON_NAME]! We're …"
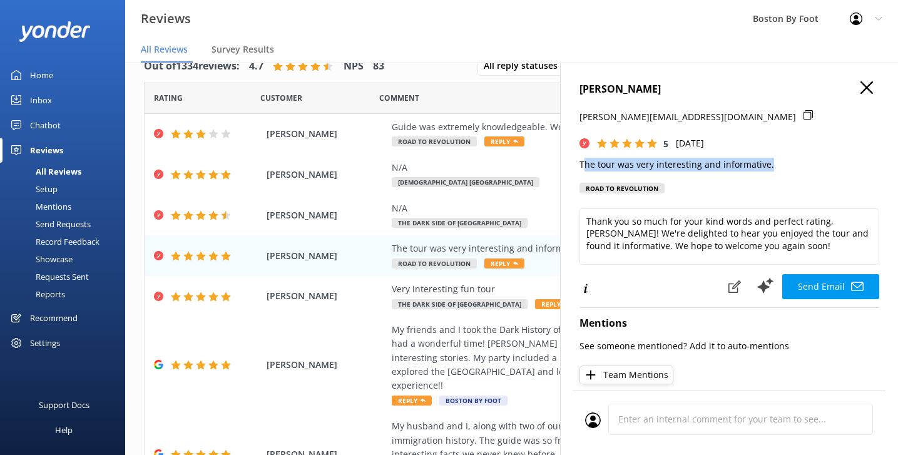
drag, startPoint x: 776, startPoint y: 165, endPoint x: 582, endPoint y: 158, distance: 194.0
click at [582, 158] on p "The tour was very interesting and informative." at bounding box center [729, 165] width 300 height 14
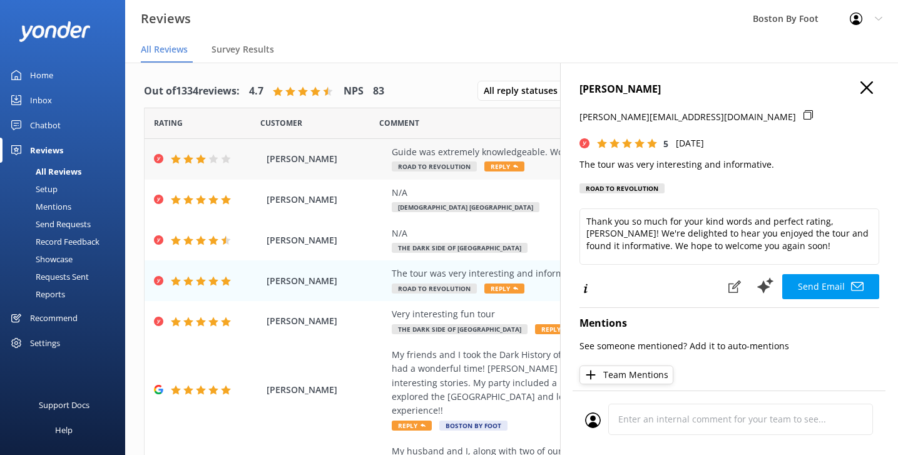
click at [475, 151] on div "Guide was extremely knowledgeable. Would have helped to have speaker to hear he…" at bounding box center [593, 152] width 402 height 14
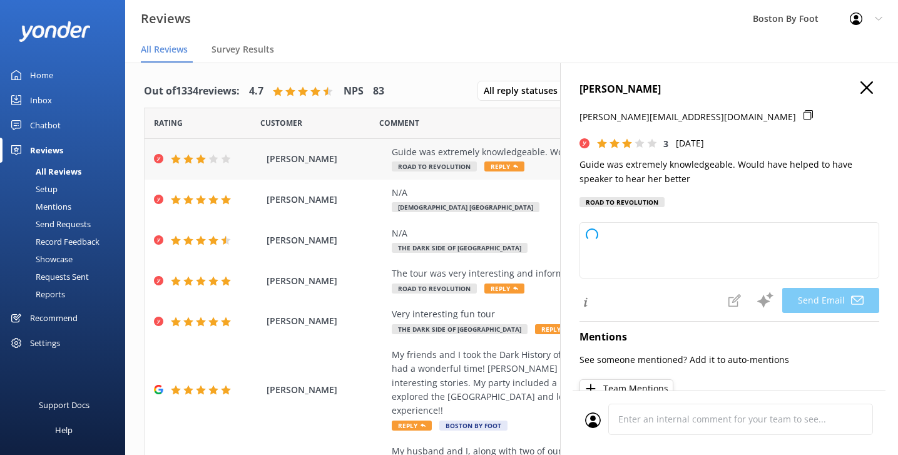
type textarea "Thank you for your feedback, [PERSON_NAME]! We're glad you found your guide kno…"
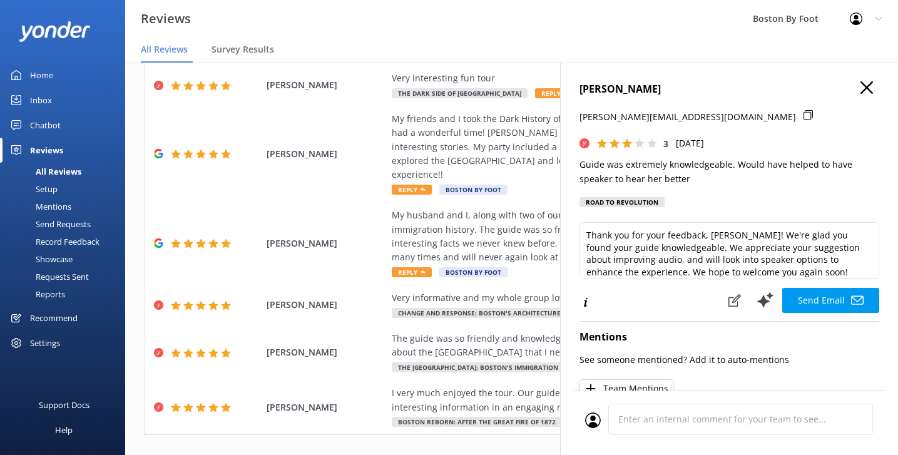
click at [866, 86] on icon "button" at bounding box center [866, 87] width 13 height 13
